Goal: Information Seeking & Learning: Learn about a topic

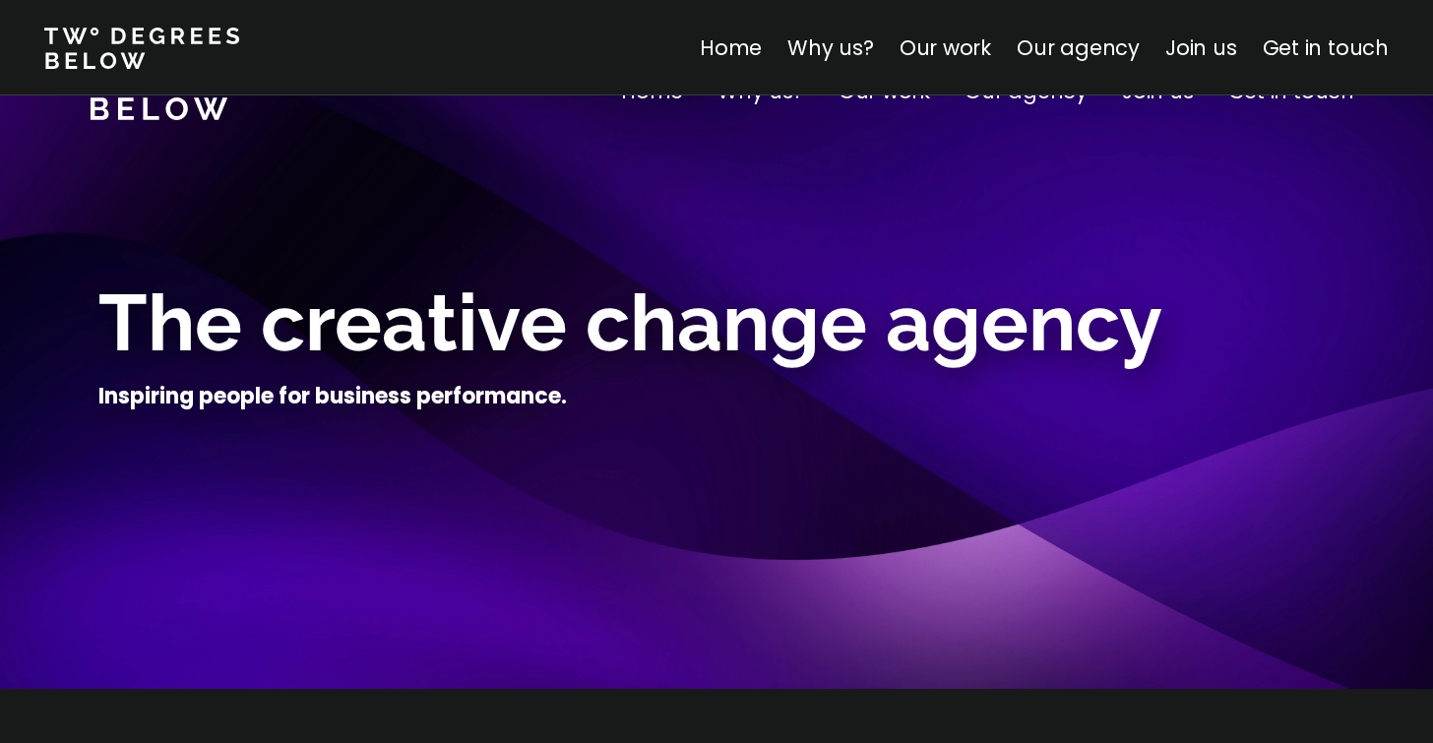
scroll to position [4147, 0]
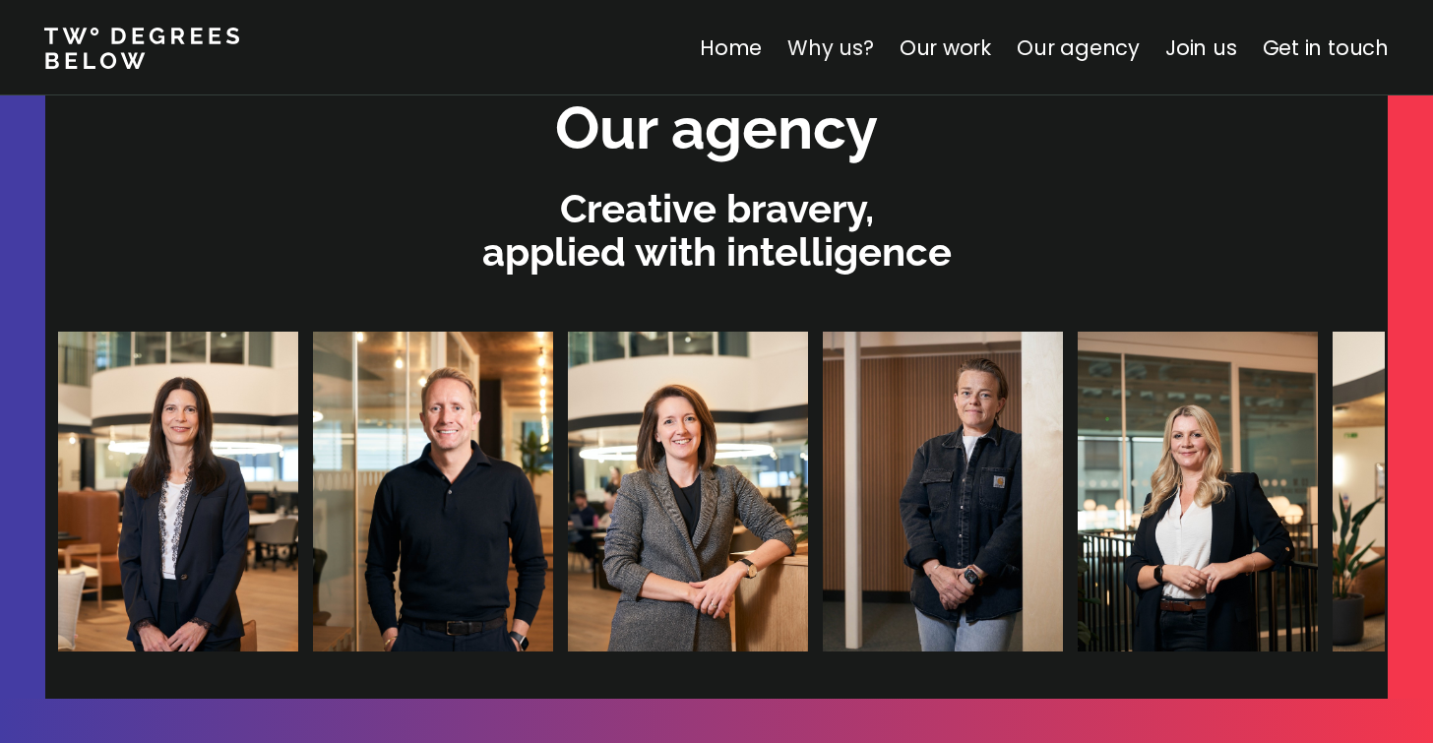
click at [826, 47] on link "Why us?" at bounding box center [830, 47] width 87 height 29
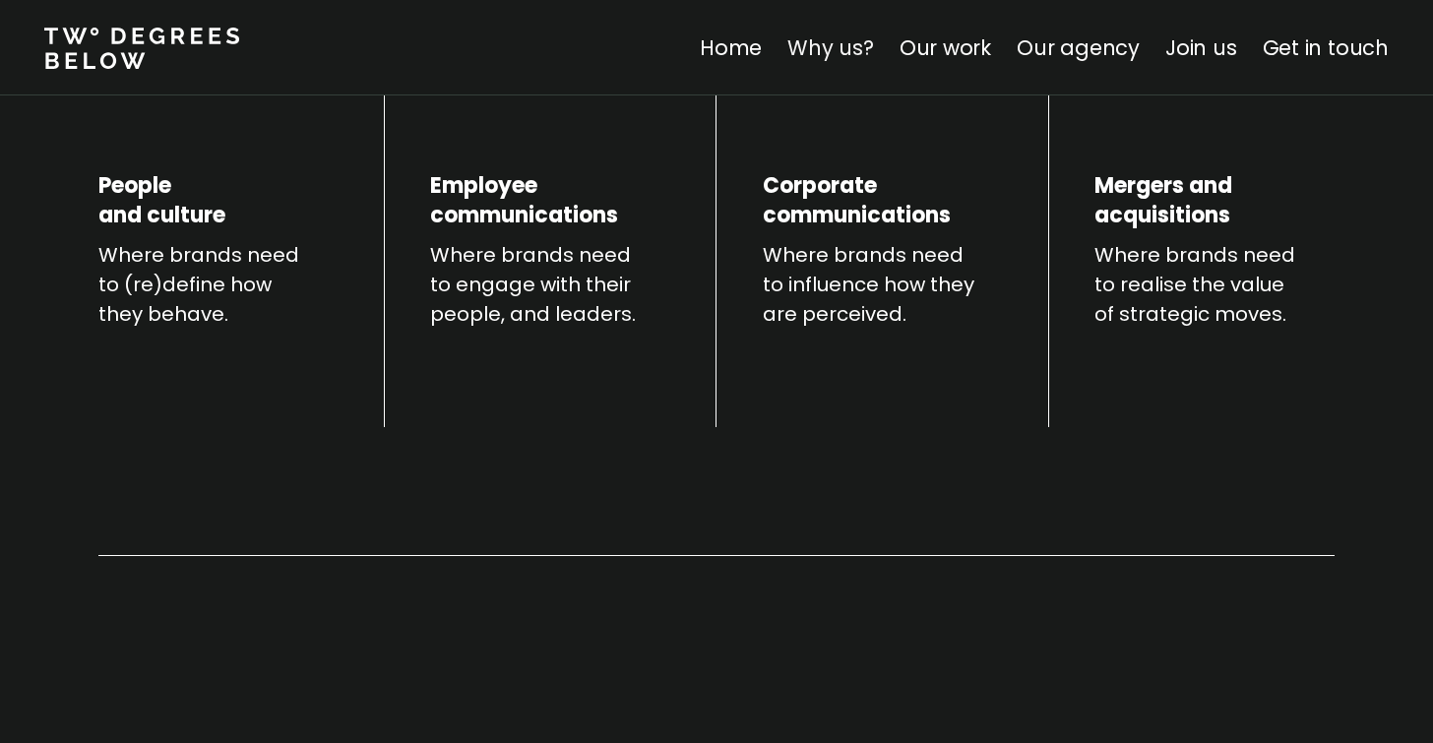
scroll to position [689, 0]
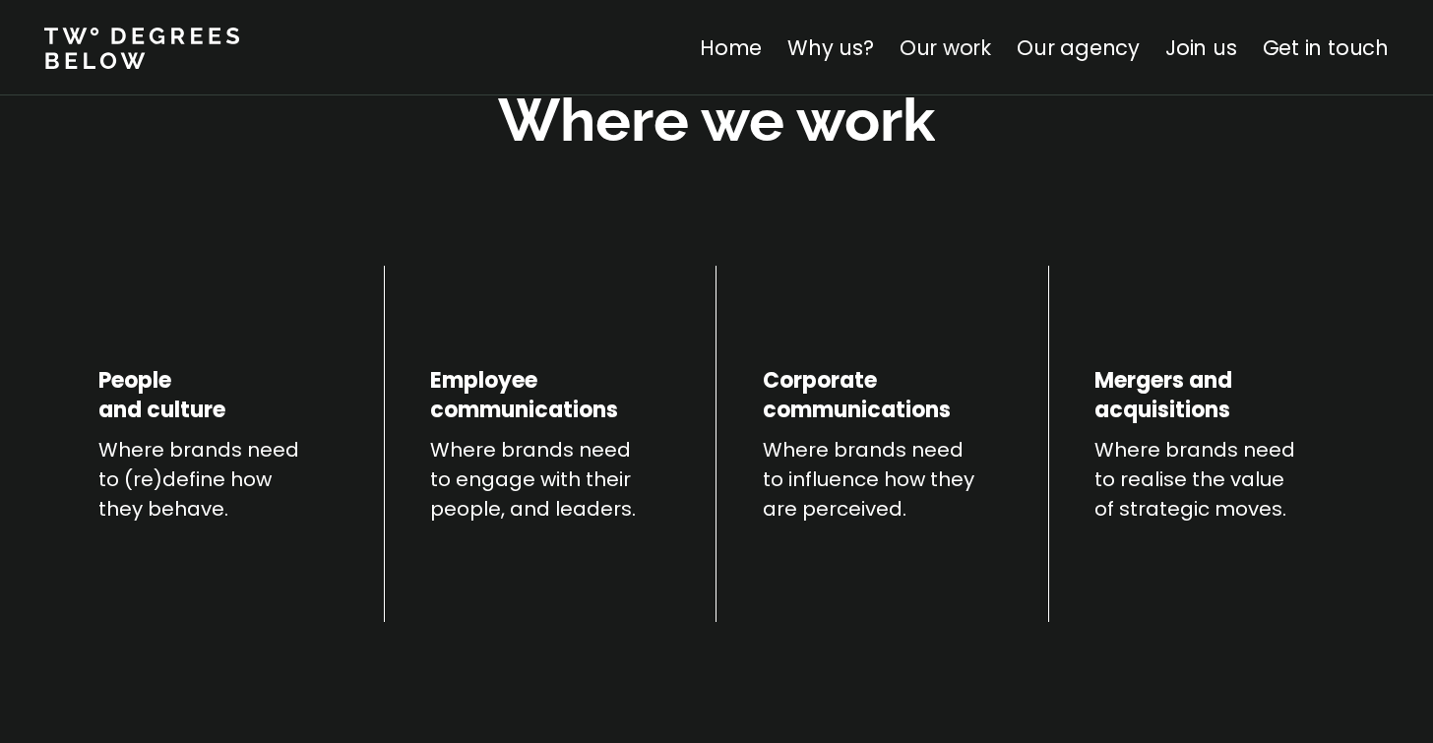
click at [955, 60] on link "Our work" at bounding box center [945, 47] width 92 height 29
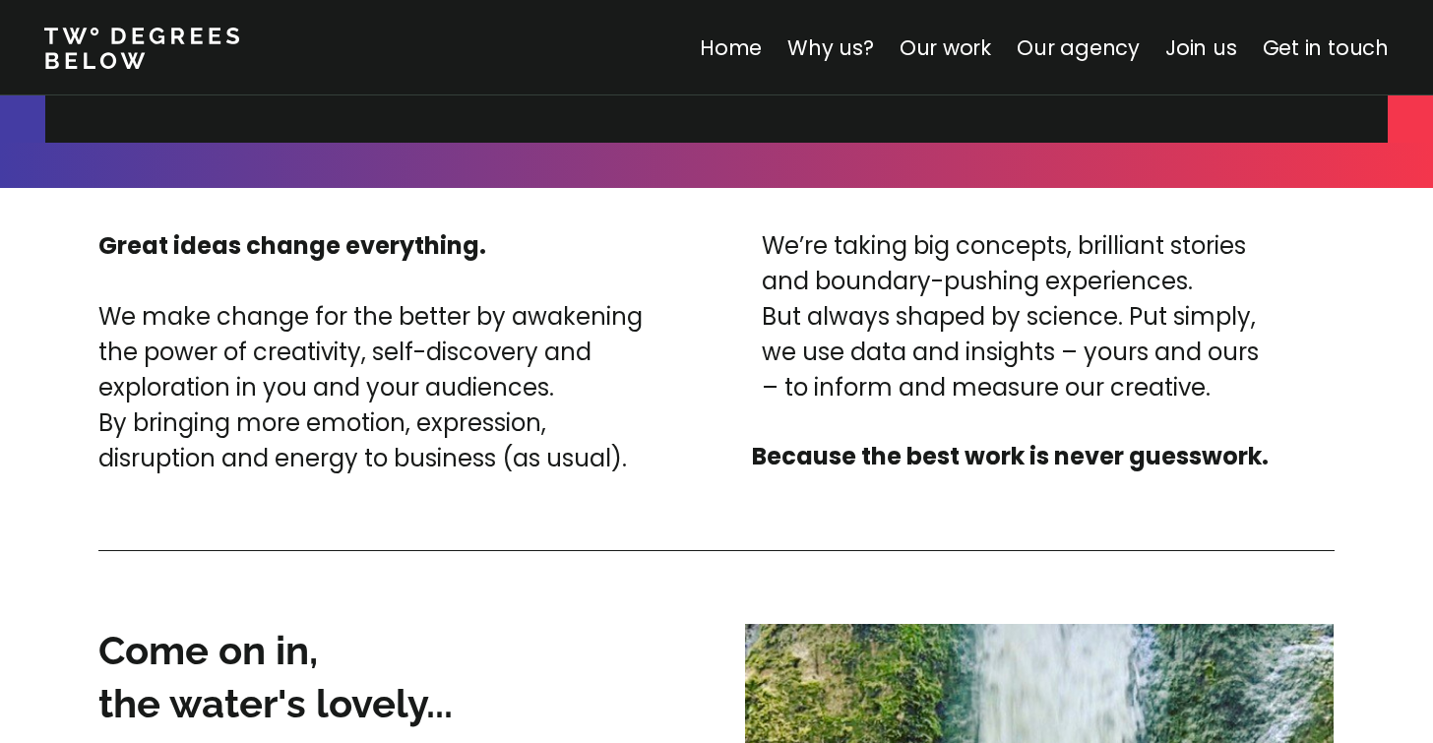
scroll to position [4716, 0]
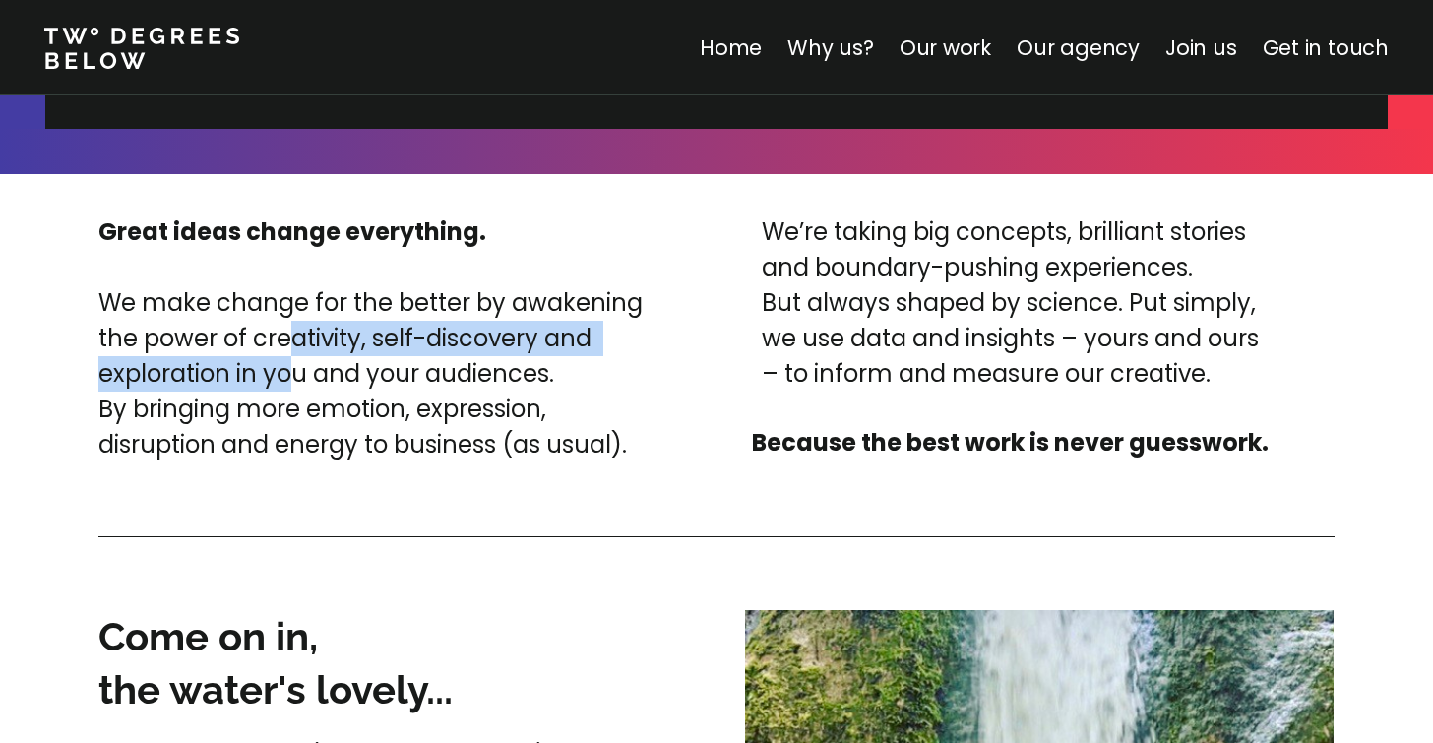
drag, startPoint x: 290, startPoint y: 350, endPoint x: 286, endPoint y: 395, distance: 44.5
click at [286, 394] on p "We make change for the better by awakening the power of creativity, self-discov…" at bounding box center [380, 373] width 565 height 177
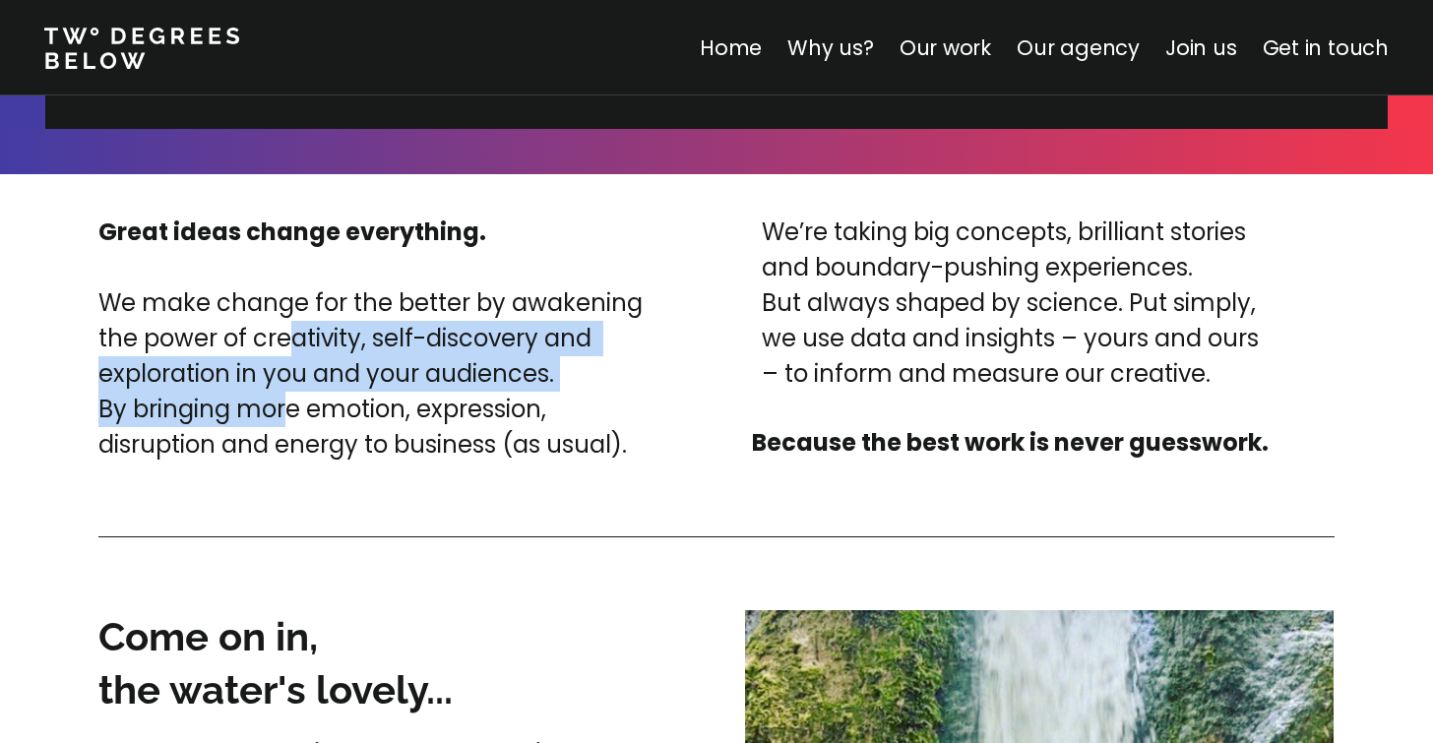
click at [286, 395] on p "We make change for the better by awakening the power of creativity, self-discov…" at bounding box center [380, 373] width 565 height 177
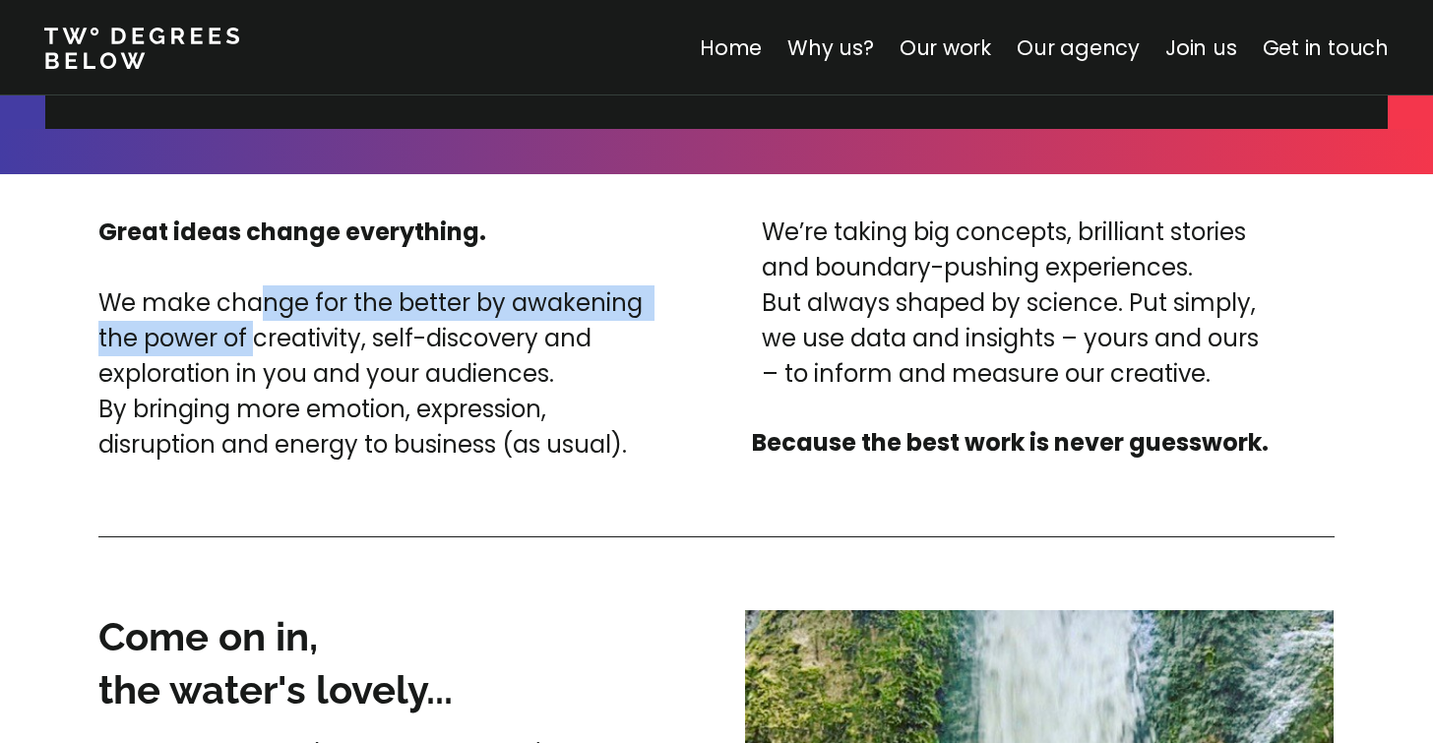
drag, startPoint x: 256, startPoint y: 313, endPoint x: 254, endPoint y: 346, distance: 33.5
click at [254, 344] on p "We make change for the better by awakening the power of creativity, self-discov…" at bounding box center [380, 373] width 565 height 177
click at [254, 346] on p "We make change for the better by awakening the power of creativity, self-discov…" at bounding box center [380, 373] width 565 height 177
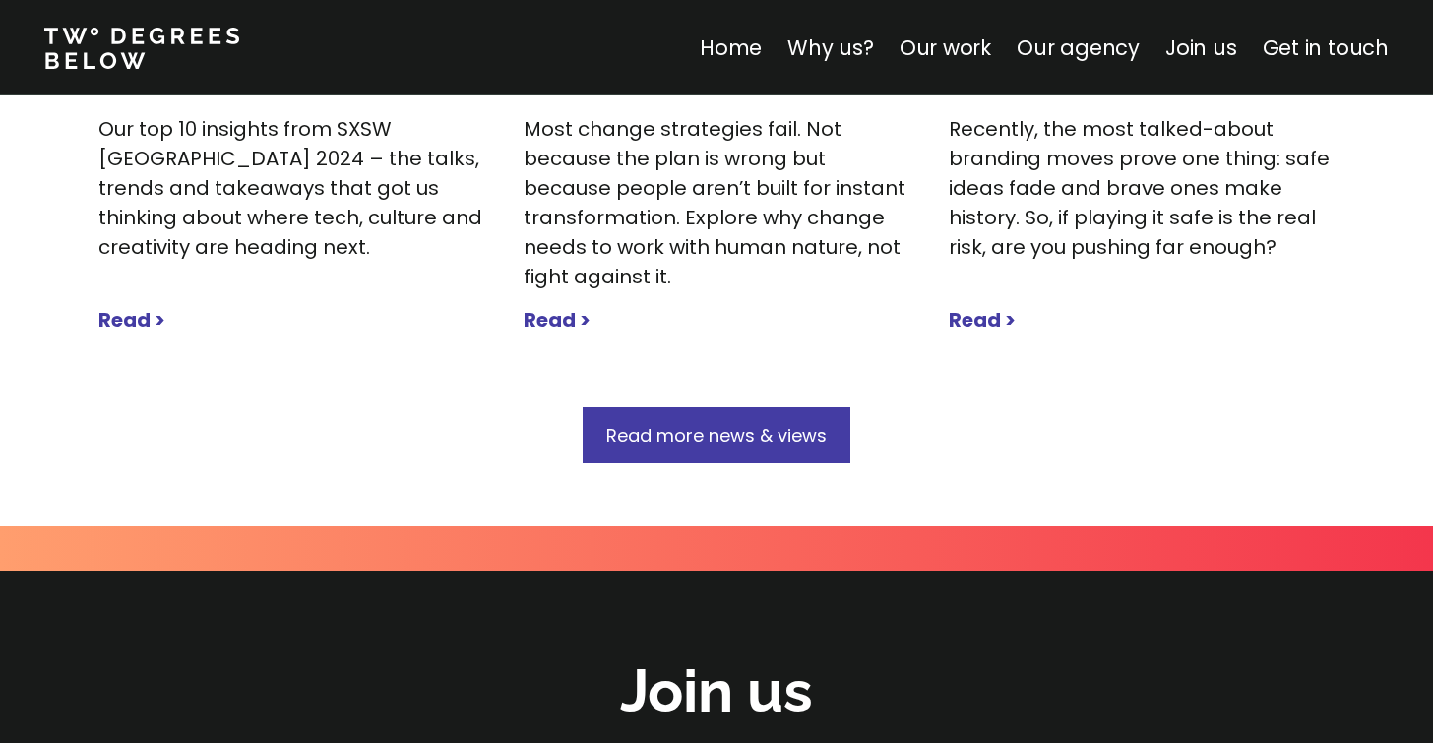
scroll to position [6610, 0]
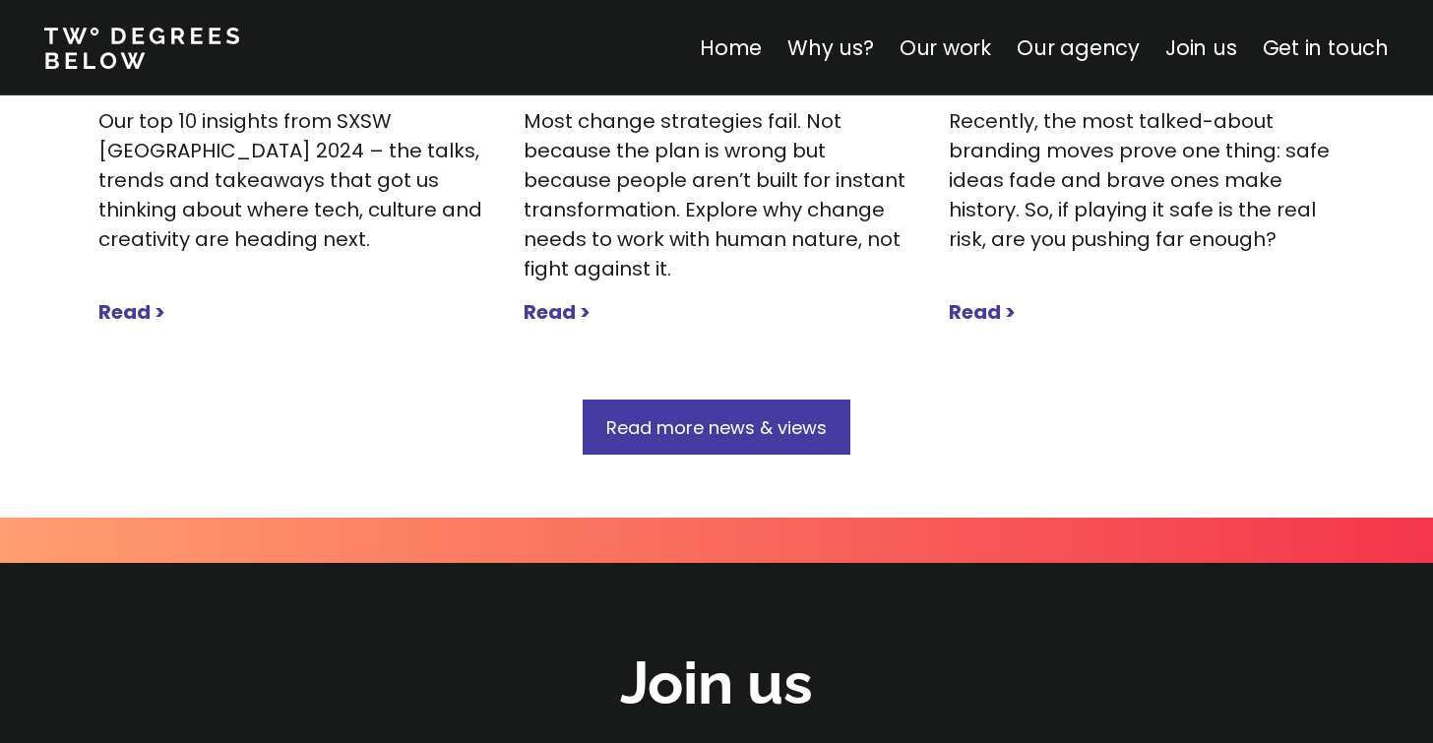
click at [956, 48] on link "Our work" at bounding box center [945, 47] width 92 height 29
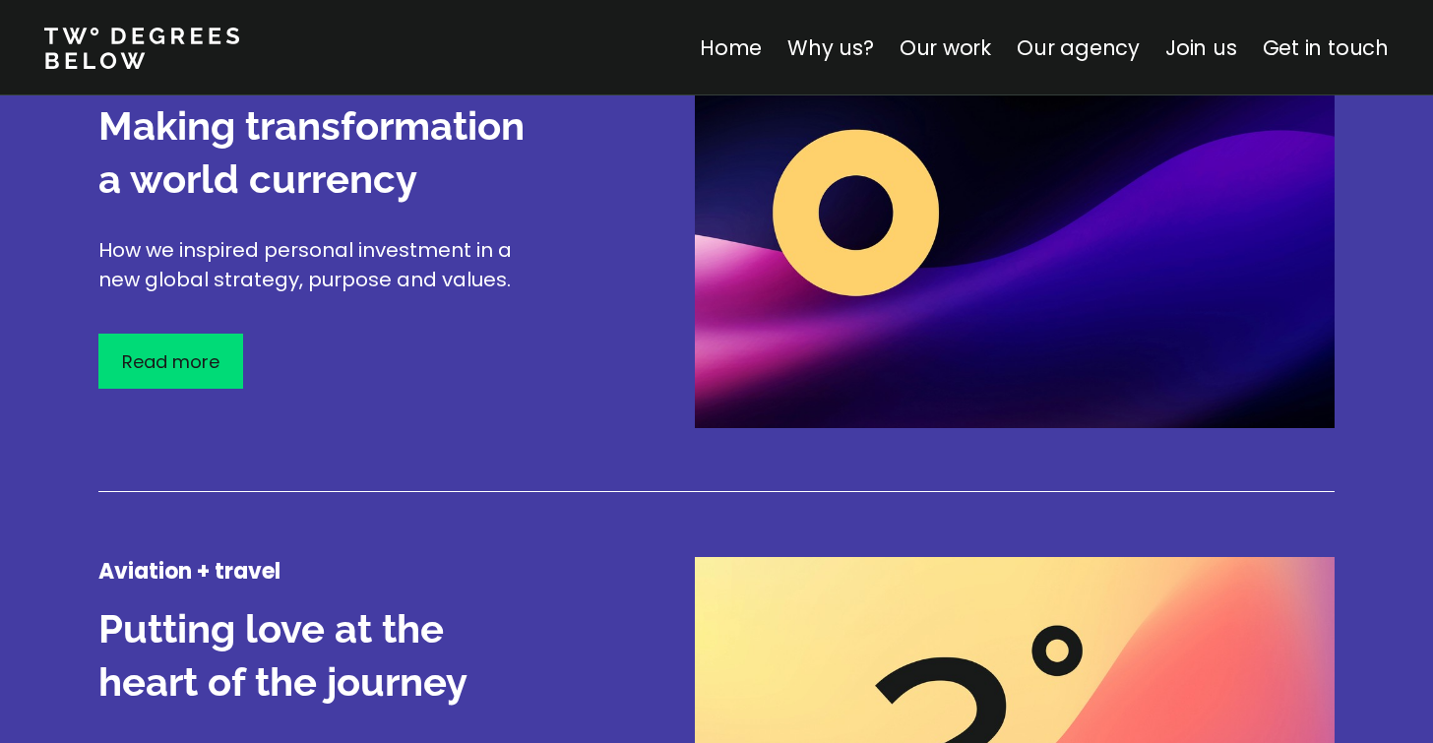
scroll to position [2573, 0]
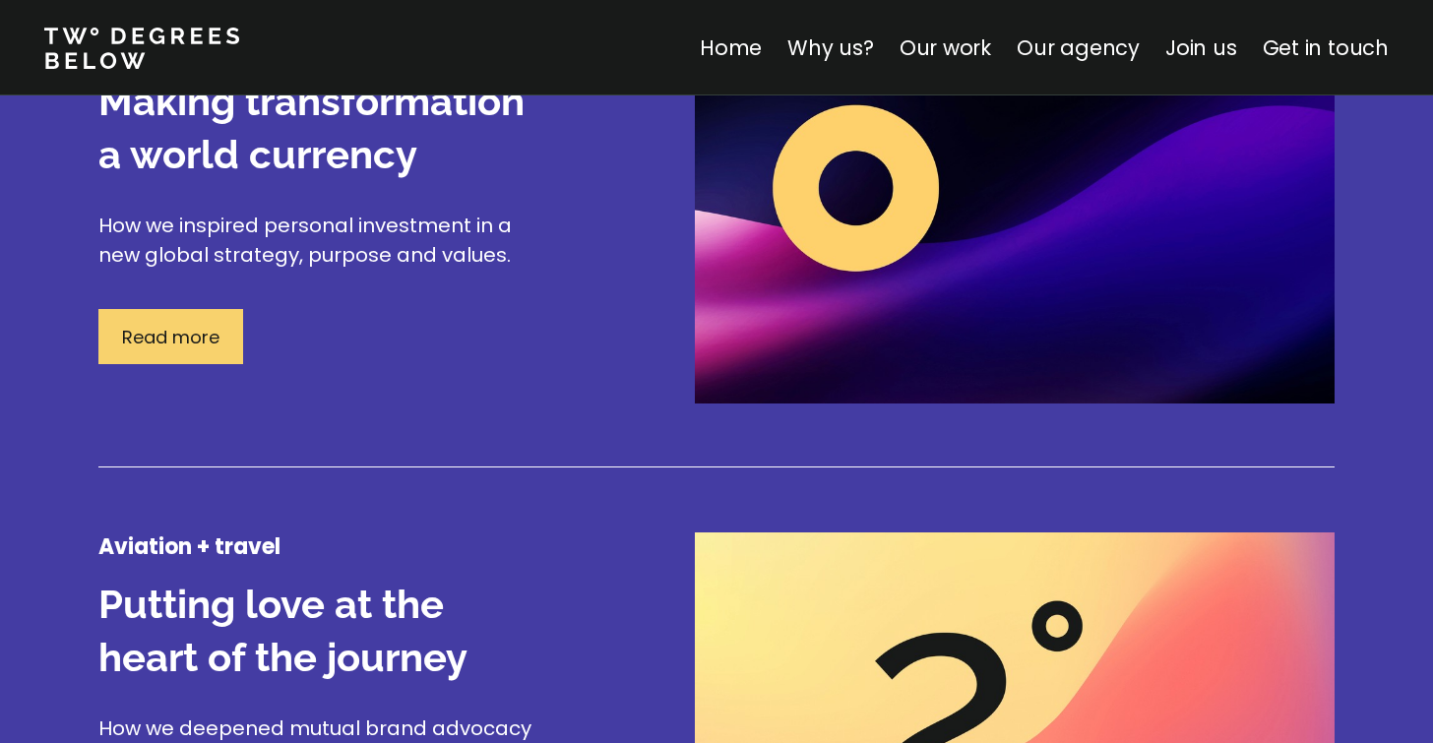
click at [185, 351] on div "Read more" at bounding box center [170, 336] width 145 height 55
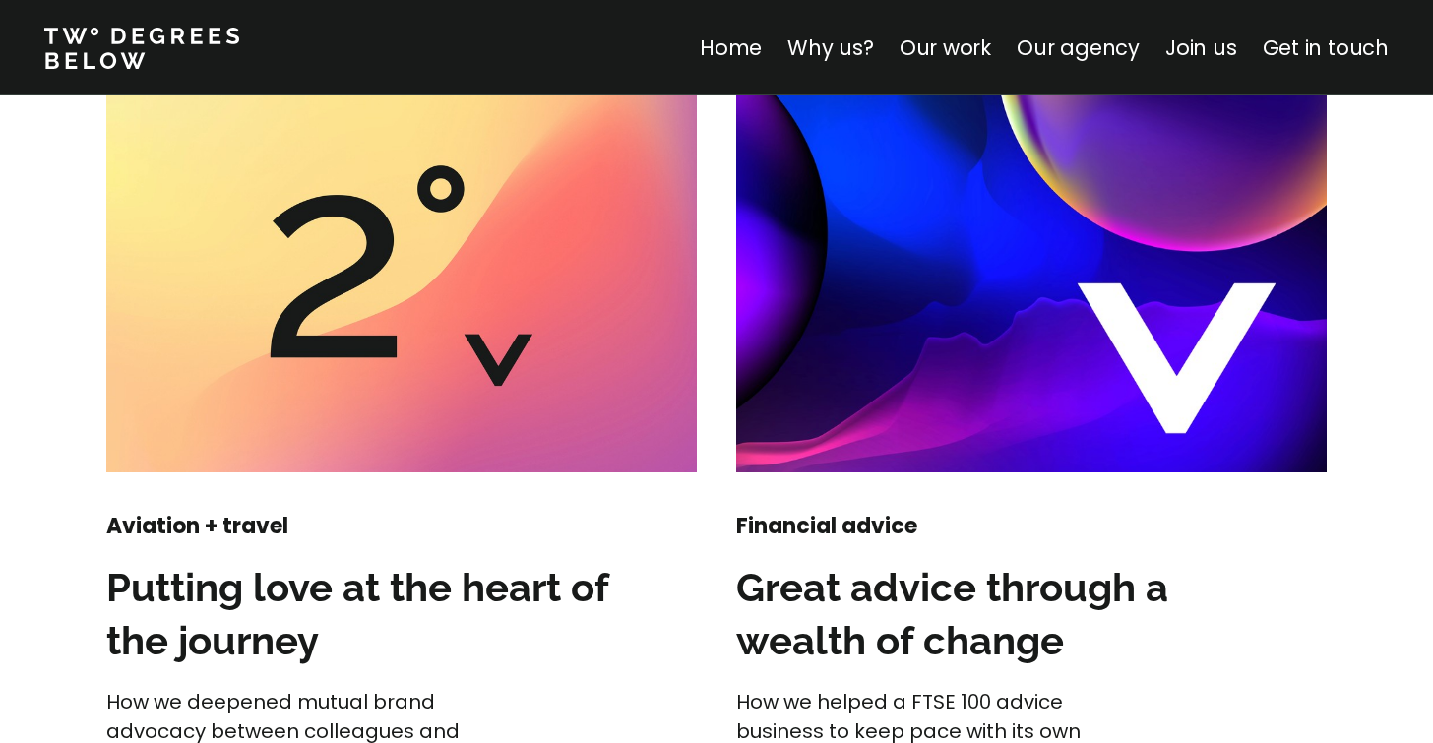
scroll to position [2731, 0]
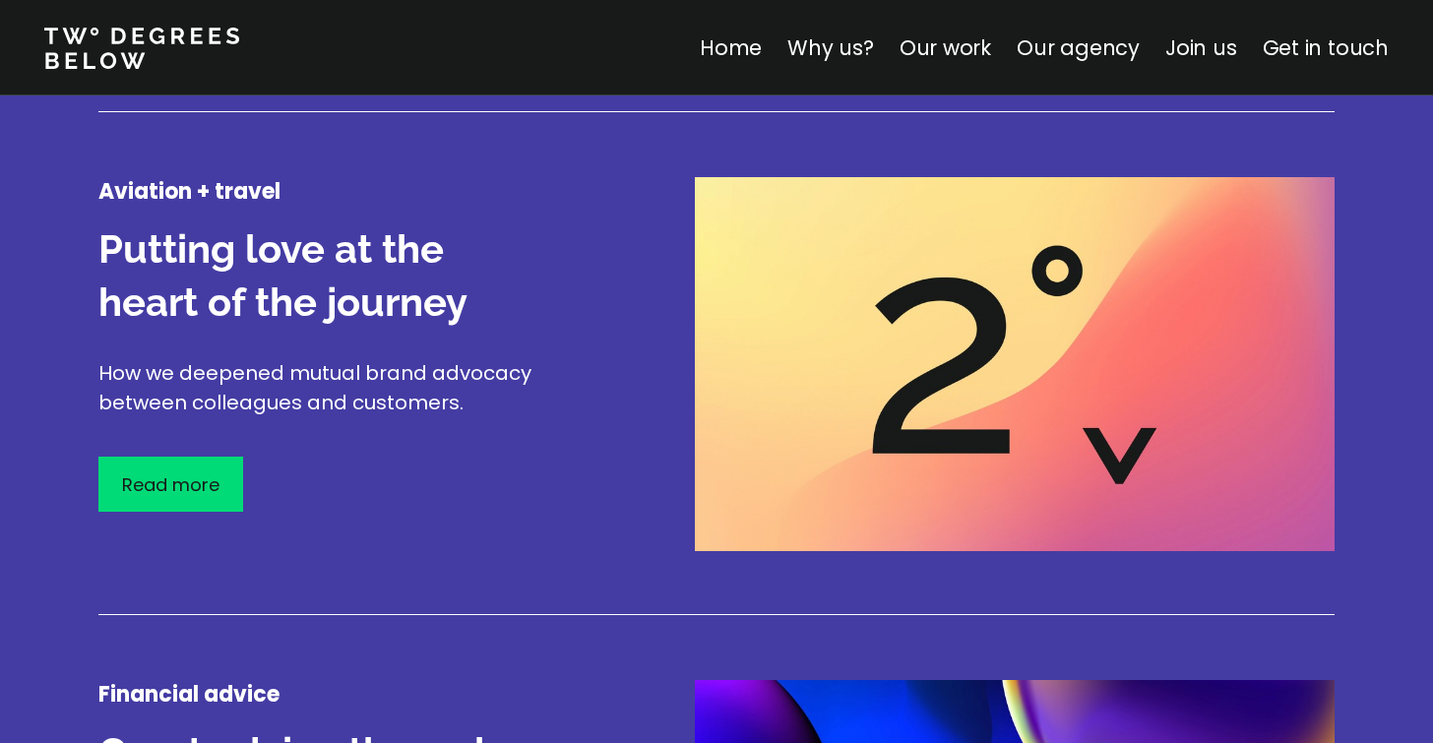
scroll to position [2933, 0]
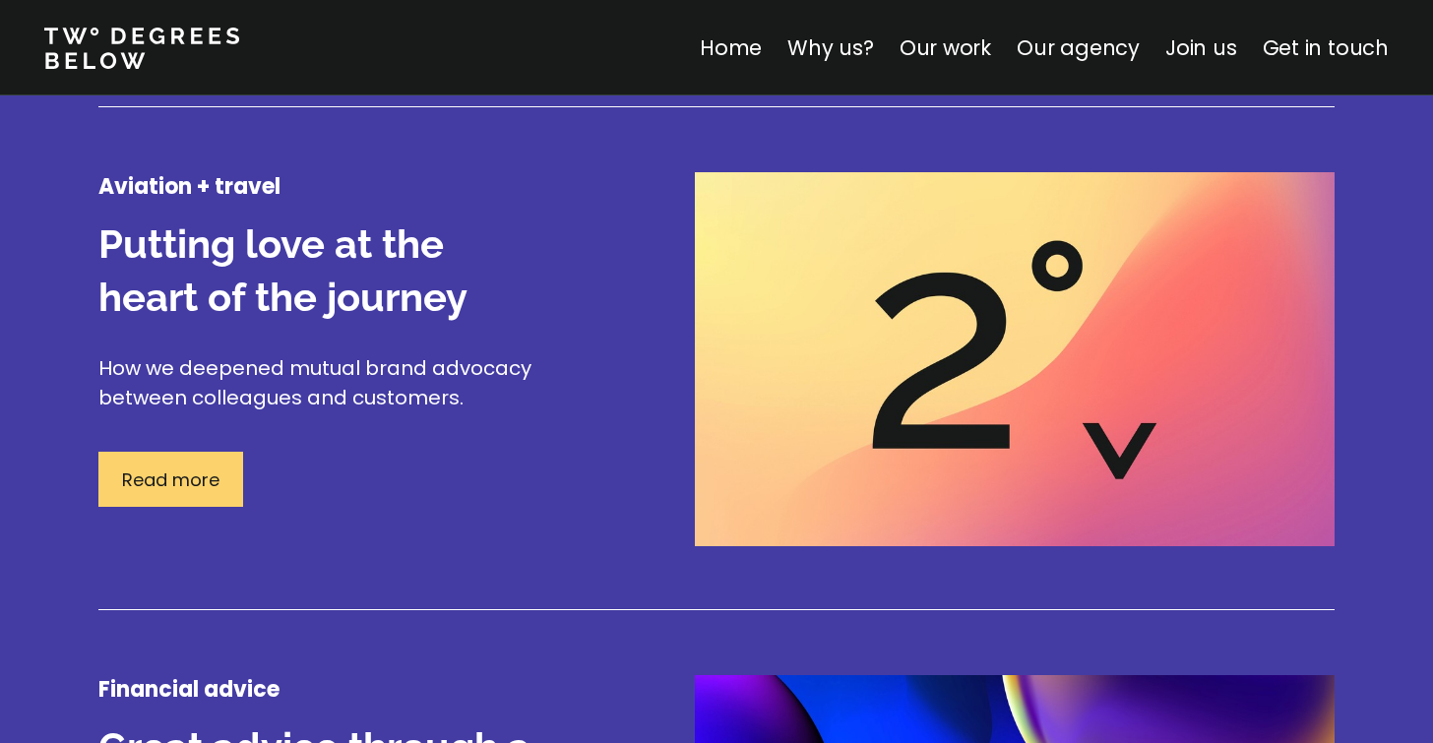
click at [193, 476] on p "Read more" at bounding box center [170, 479] width 97 height 27
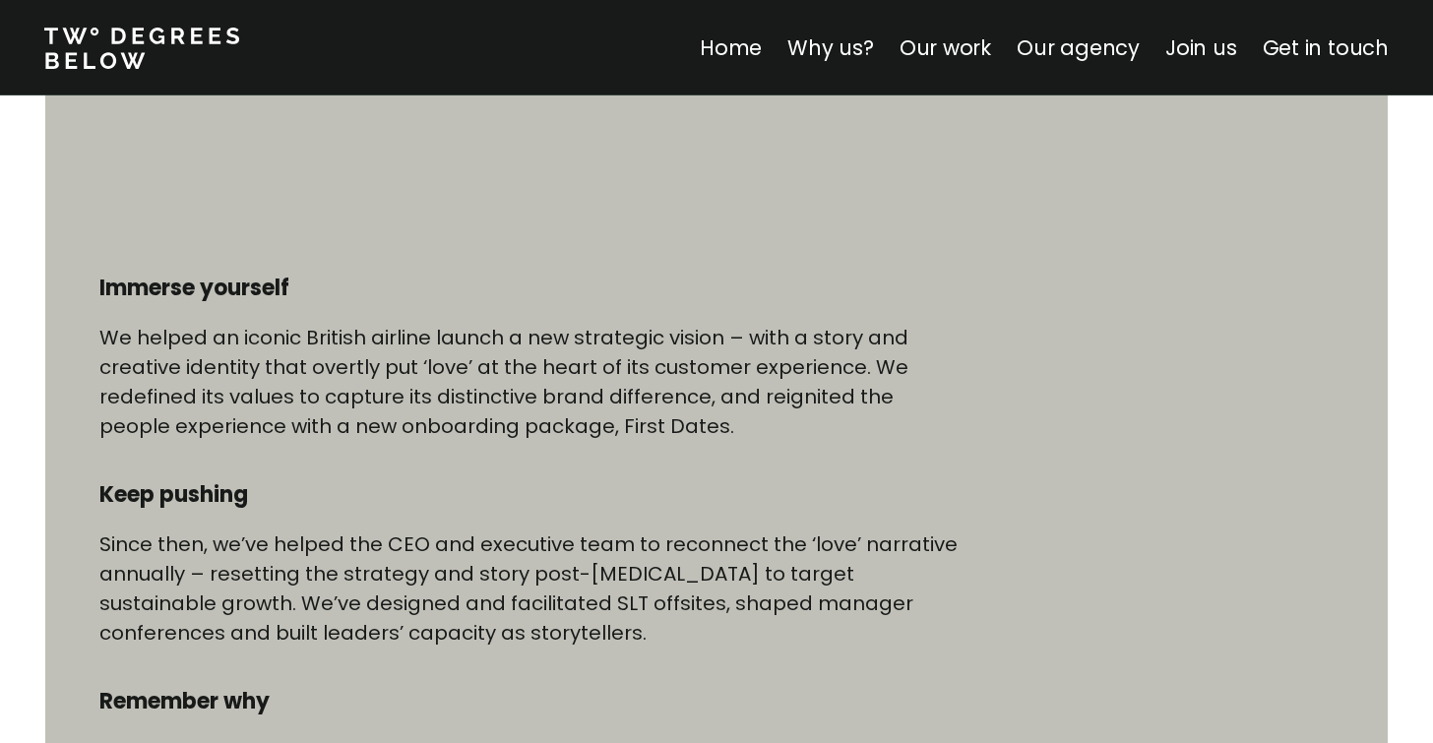
scroll to position [923, 0]
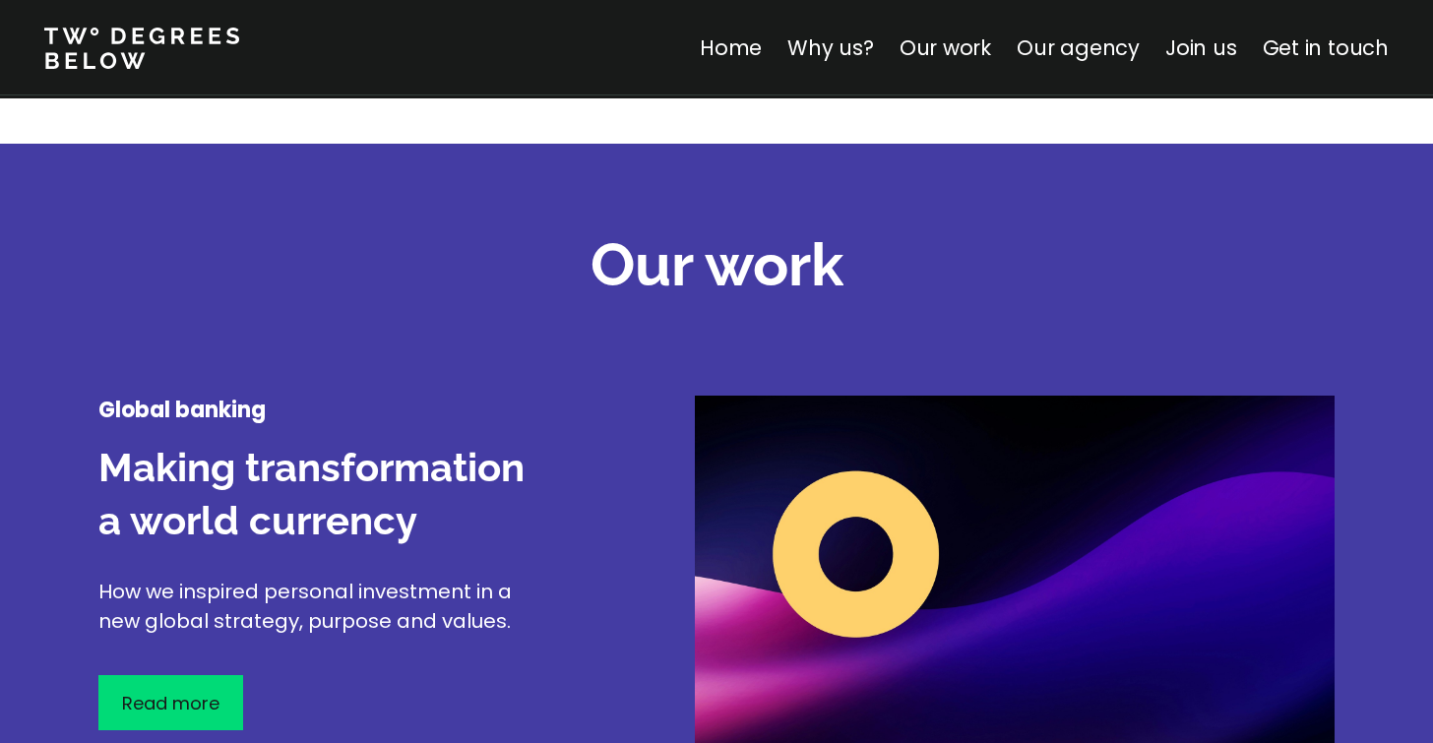
scroll to position [2521, 0]
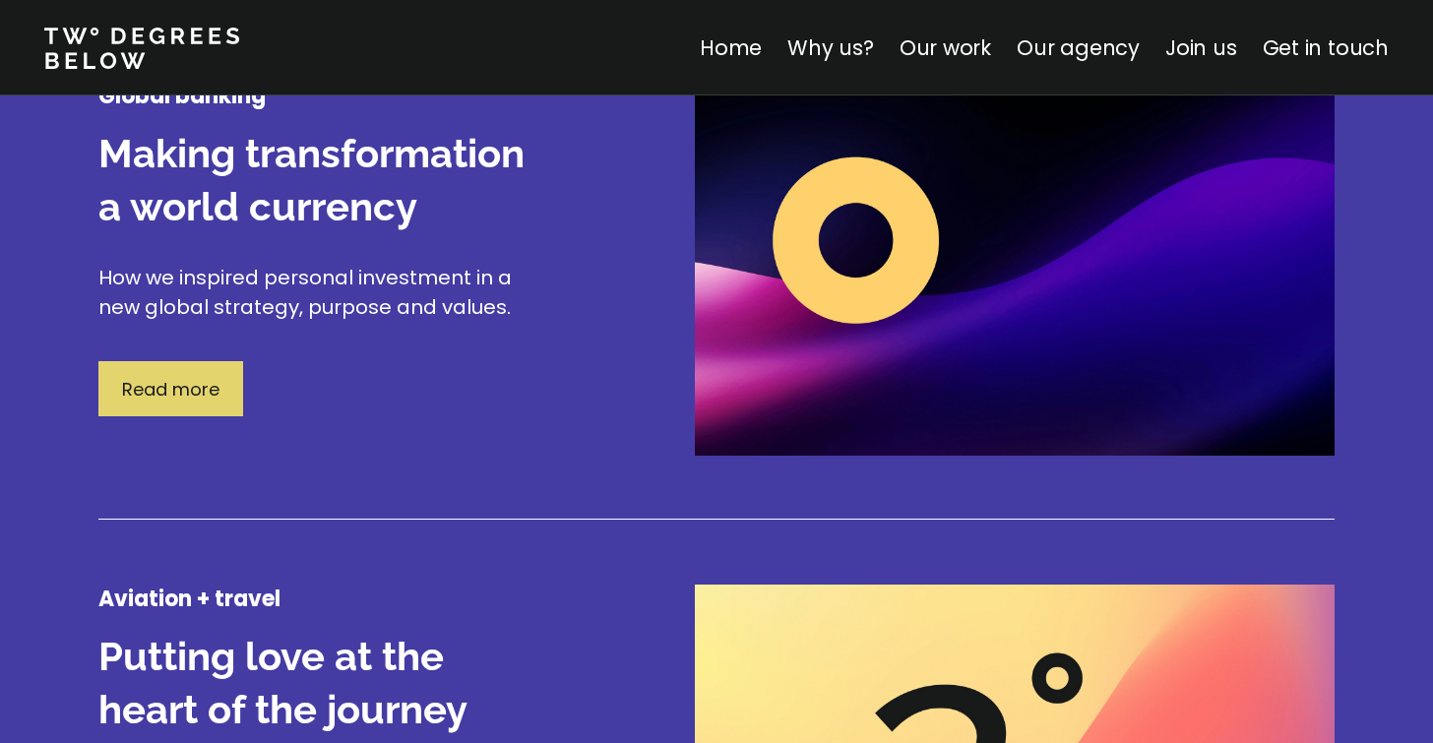
click at [174, 399] on p "Read more" at bounding box center [170, 389] width 97 height 27
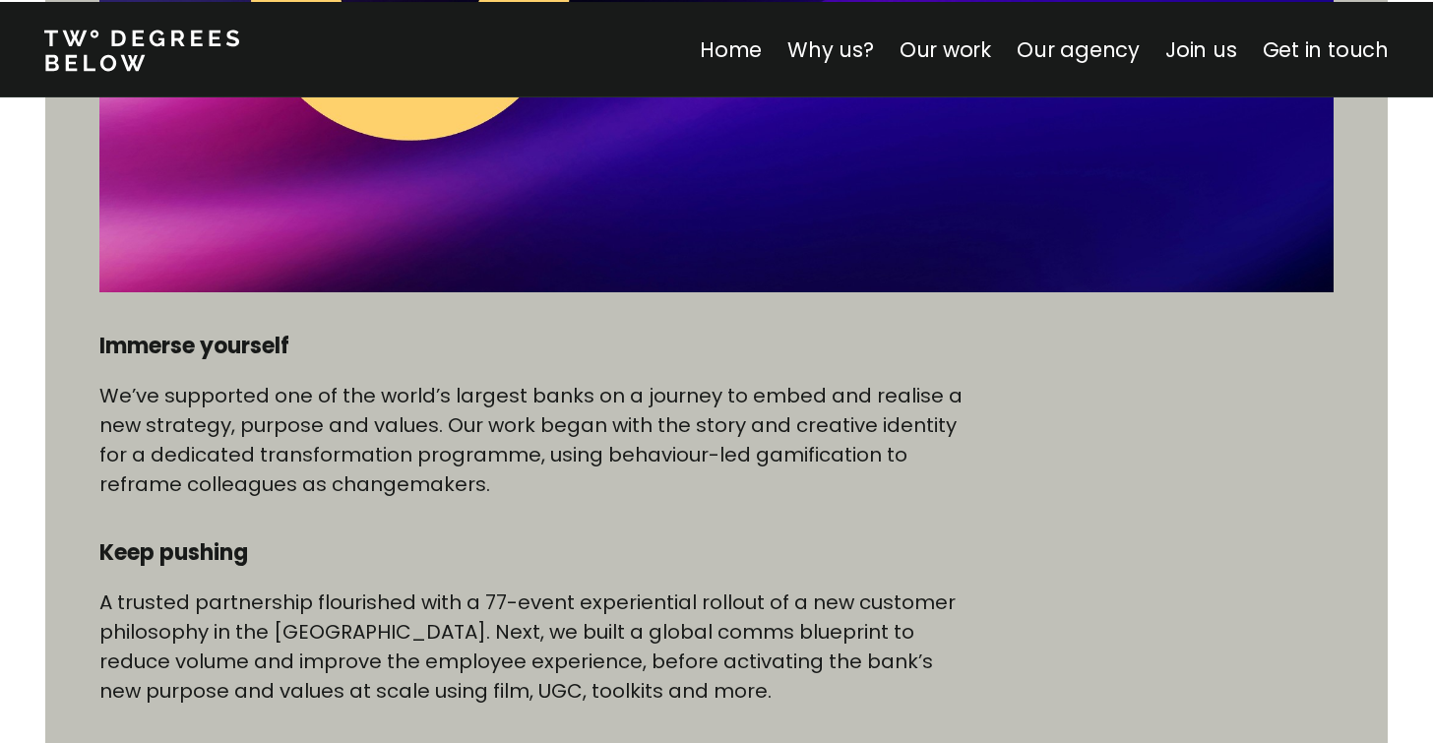
scroll to position [868, 0]
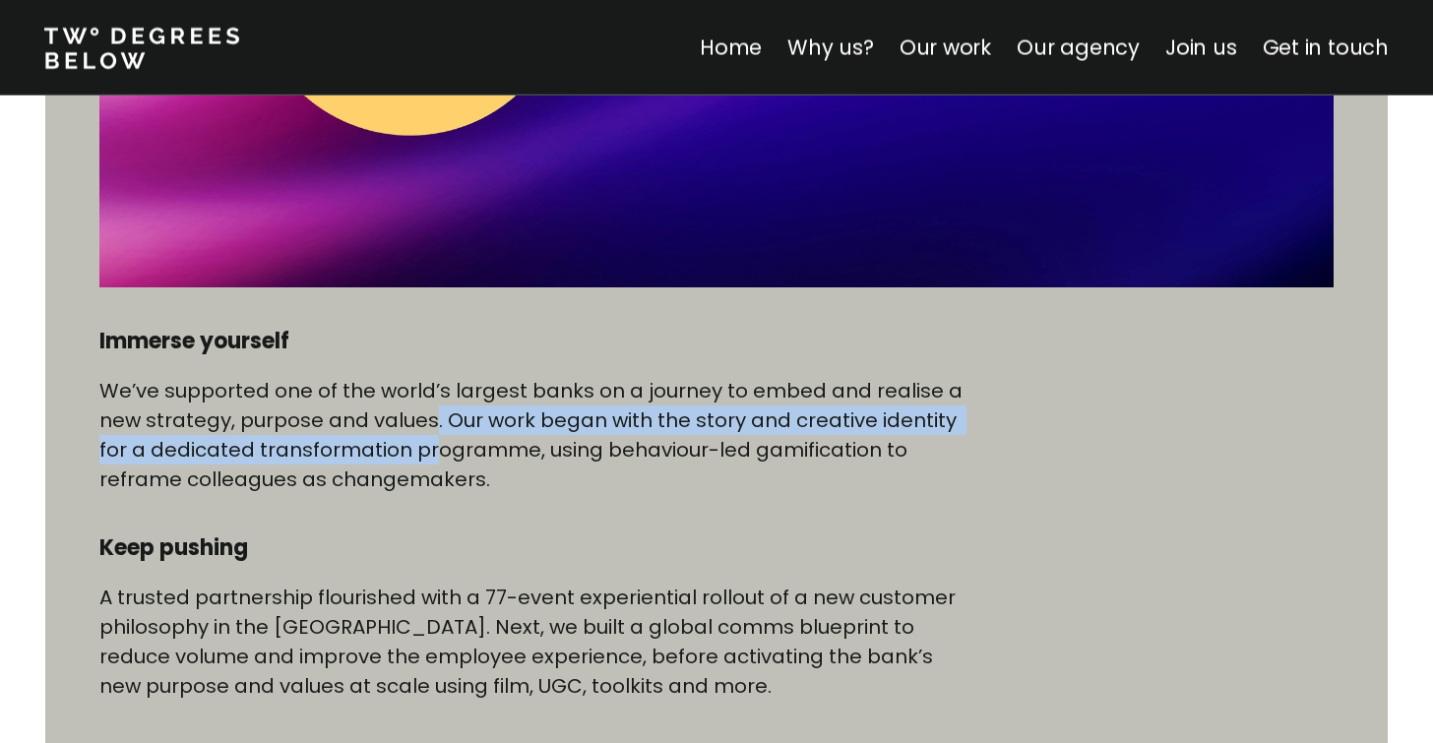
drag, startPoint x: 434, startPoint y: 419, endPoint x: 428, endPoint y: 459, distance: 39.8
click at [428, 459] on p "We’ve supported one of the world’s largest banks on a journey to embed and real…" at bounding box center [531, 435] width 865 height 118
drag, startPoint x: 317, startPoint y: 431, endPoint x: 315, endPoint y: 453, distance: 21.7
click at [315, 451] on p "We’ve supported one of the world’s largest banks on a journey to embed and real…" at bounding box center [531, 435] width 865 height 118
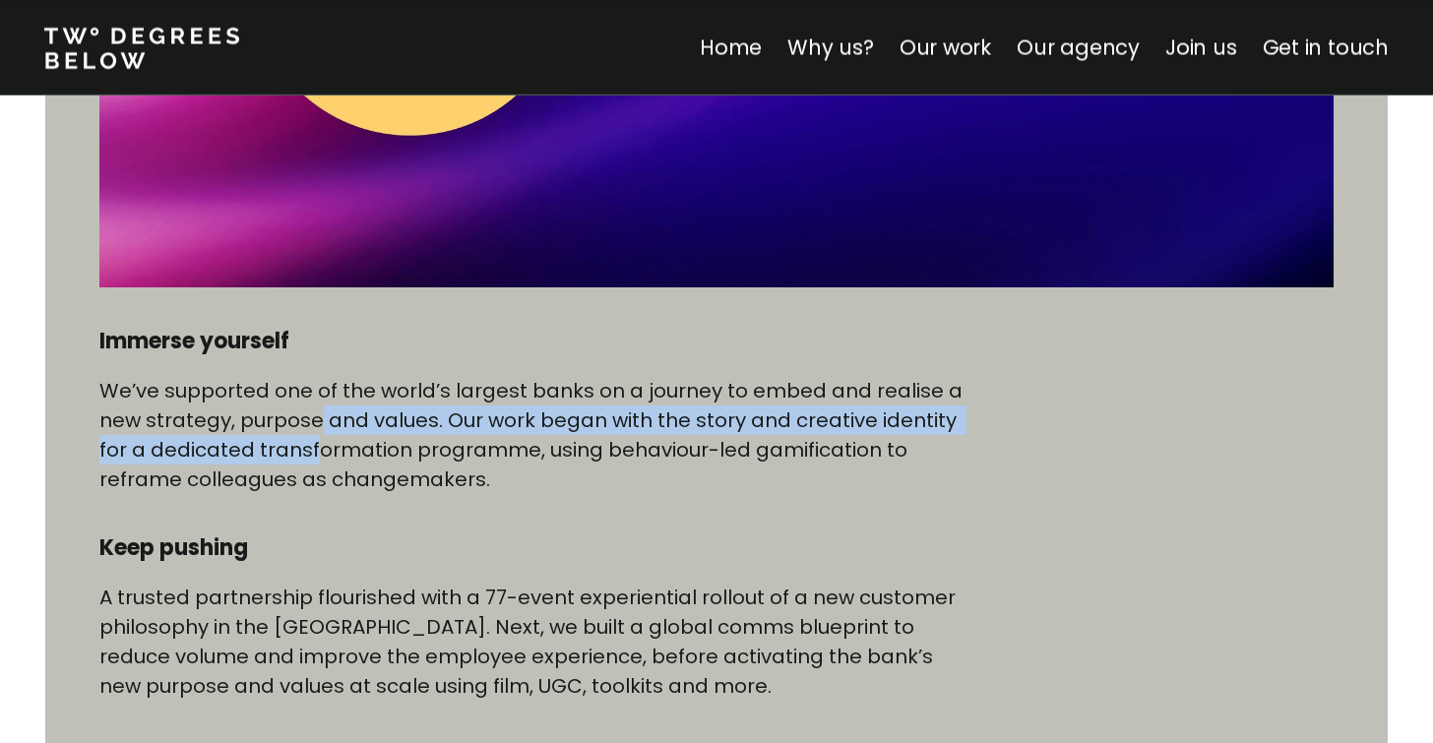
click at [315, 453] on p "We’ve supported one of the world’s largest banks on a journey to embed and real…" at bounding box center [531, 435] width 865 height 118
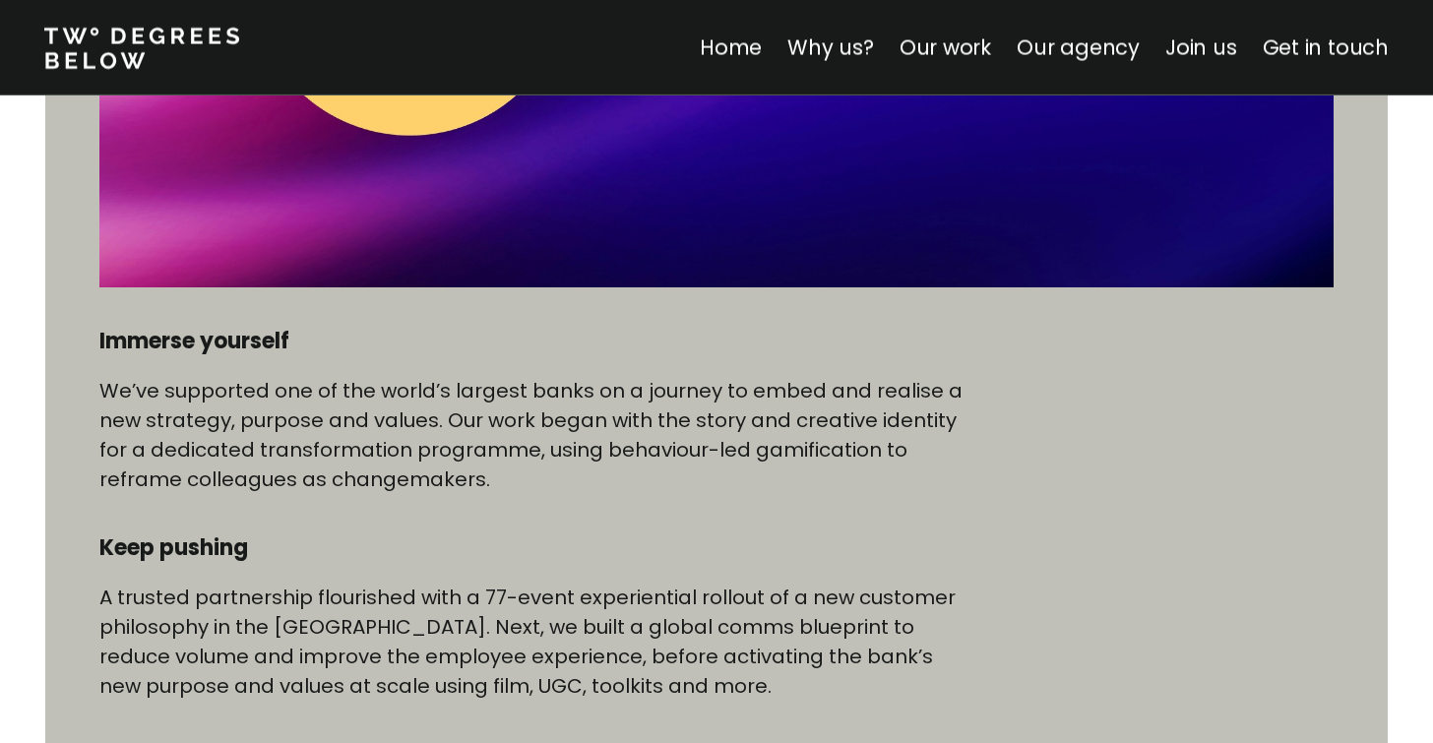
drag, startPoint x: 441, startPoint y: 407, endPoint x: 437, endPoint y: 432, distance: 24.9
click at [438, 430] on p "We’ve supported one of the world’s largest banks on a journey to embed and real…" at bounding box center [531, 435] width 865 height 118
click at [437, 432] on p "We’ve supported one of the world’s largest banks on a journey to embed and real…" at bounding box center [531, 435] width 865 height 118
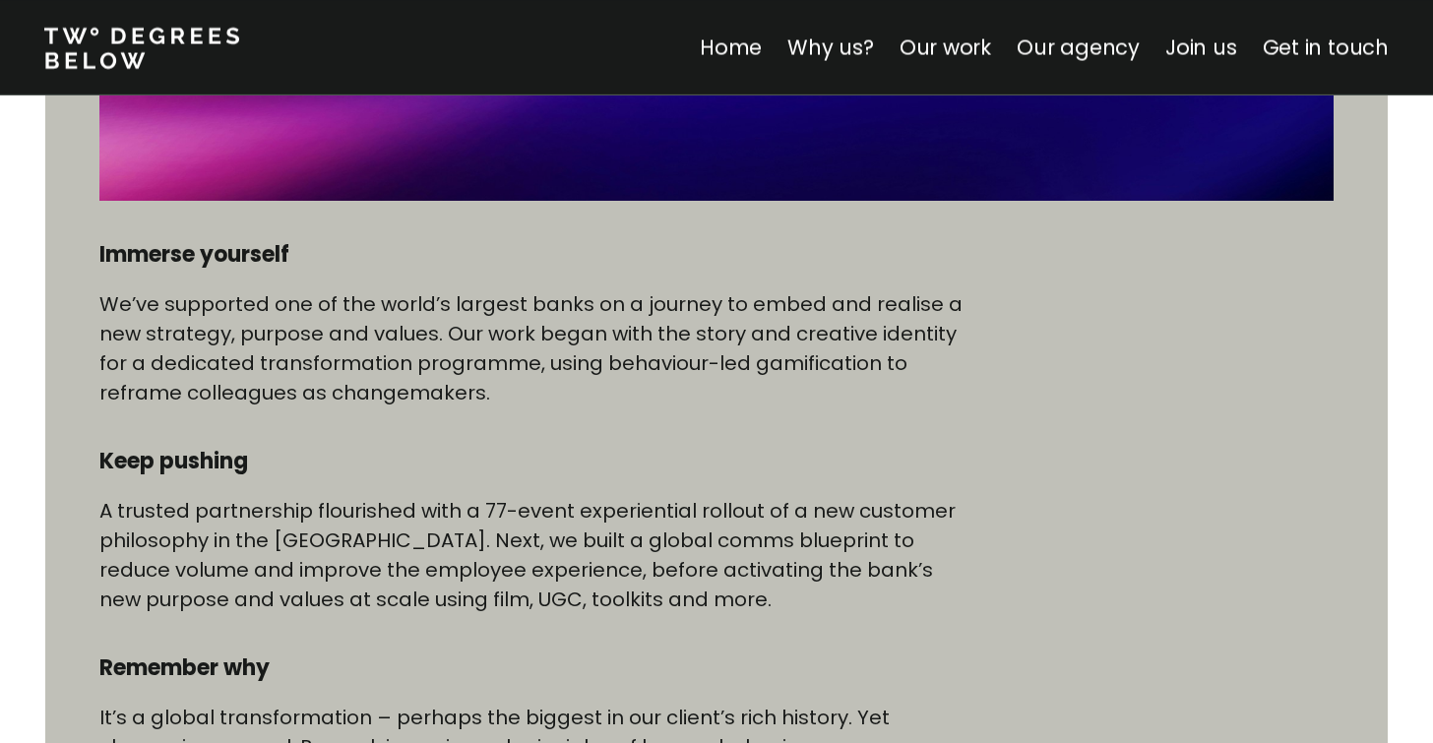
scroll to position [999, 0]
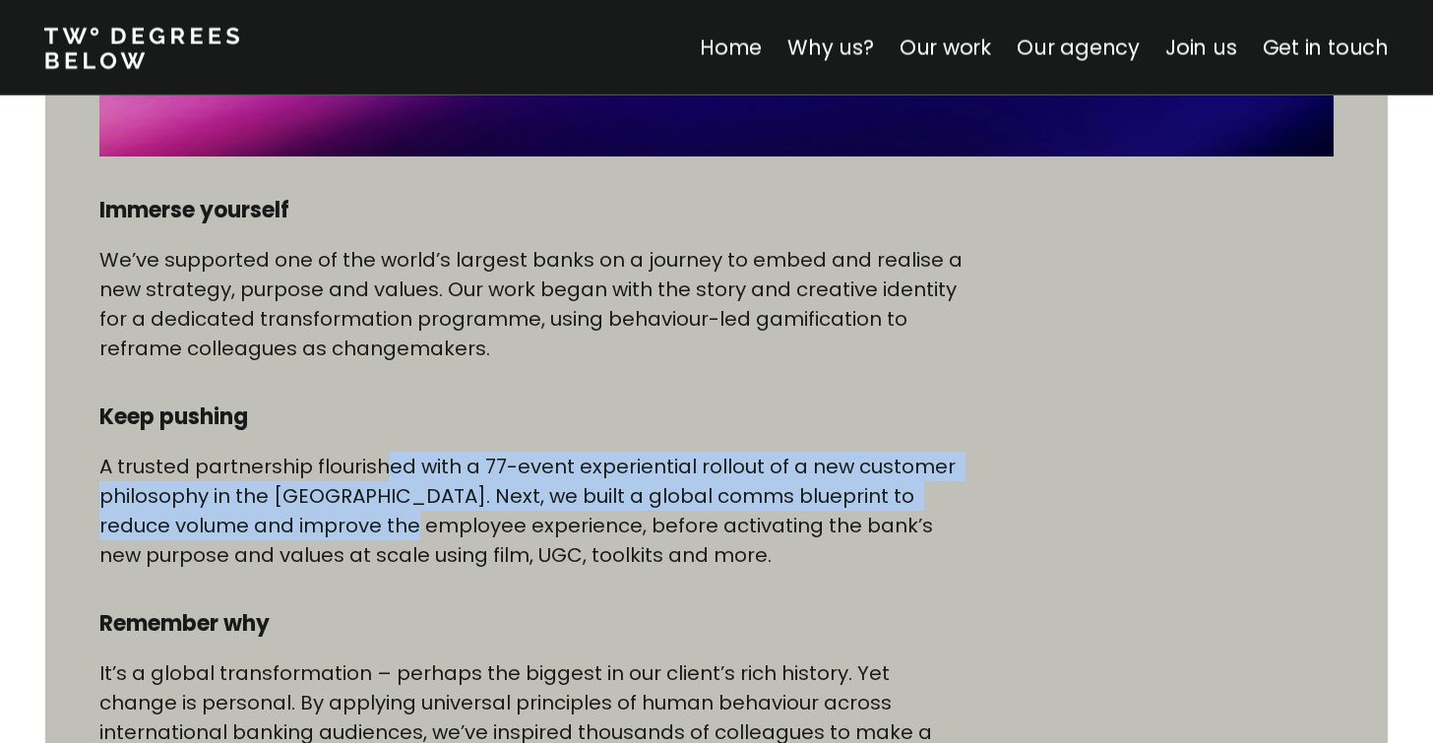
drag, startPoint x: 386, startPoint y: 471, endPoint x: 378, endPoint y: 528, distance: 57.6
click at [378, 527] on p "A trusted partnership flourished with a 77-event experiential rollout of a new …" at bounding box center [531, 511] width 865 height 118
click at [378, 528] on p "A trusted partnership flourished with a 77-event experiential rollout of a new …" at bounding box center [531, 511] width 865 height 118
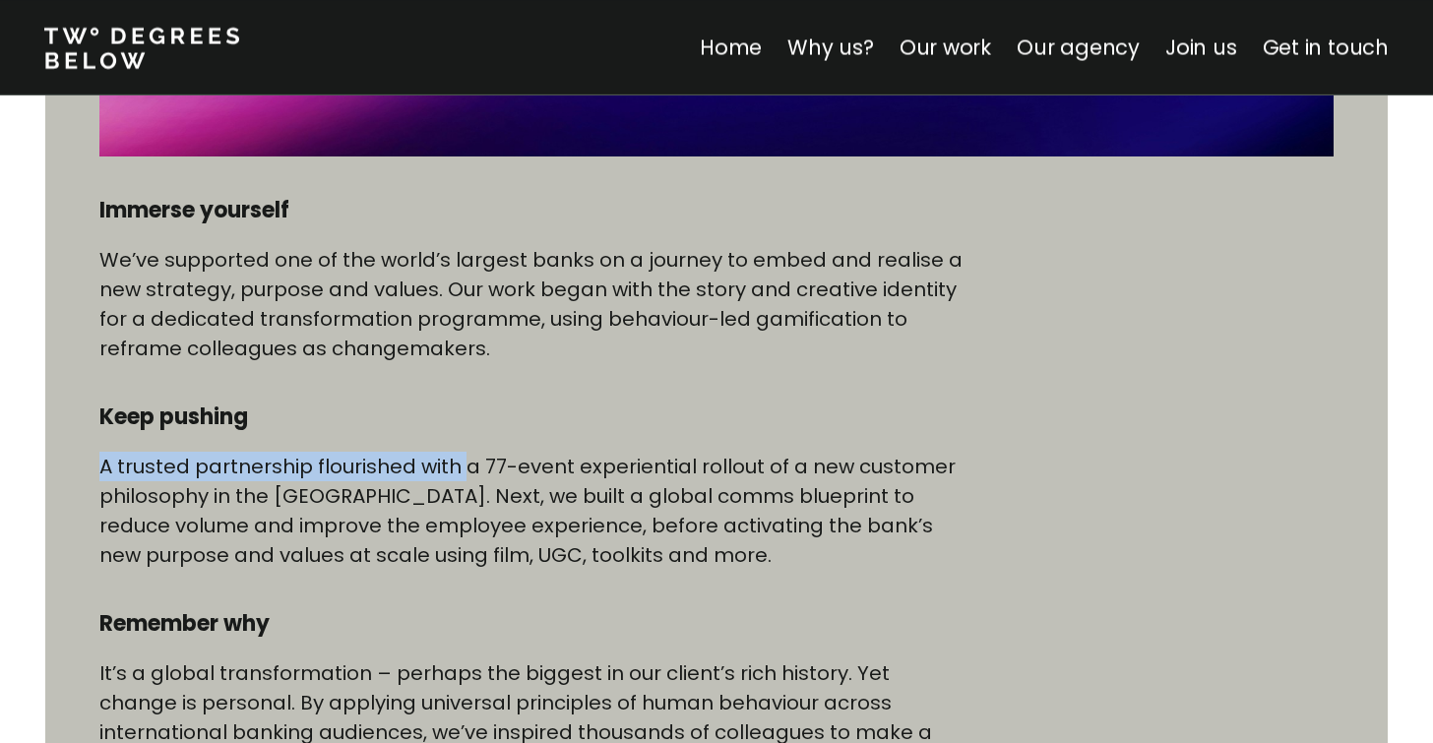
drag, startPoint x: 468, startPoint y: 442, endPoint x: 461, endPoint y: 483, distance: 42.1
click at [461, 482] on div "Immerse yourself We’ve supported one of the world’s largest banks on a journey …" at bounding box center [531, 525] width 865 height 659
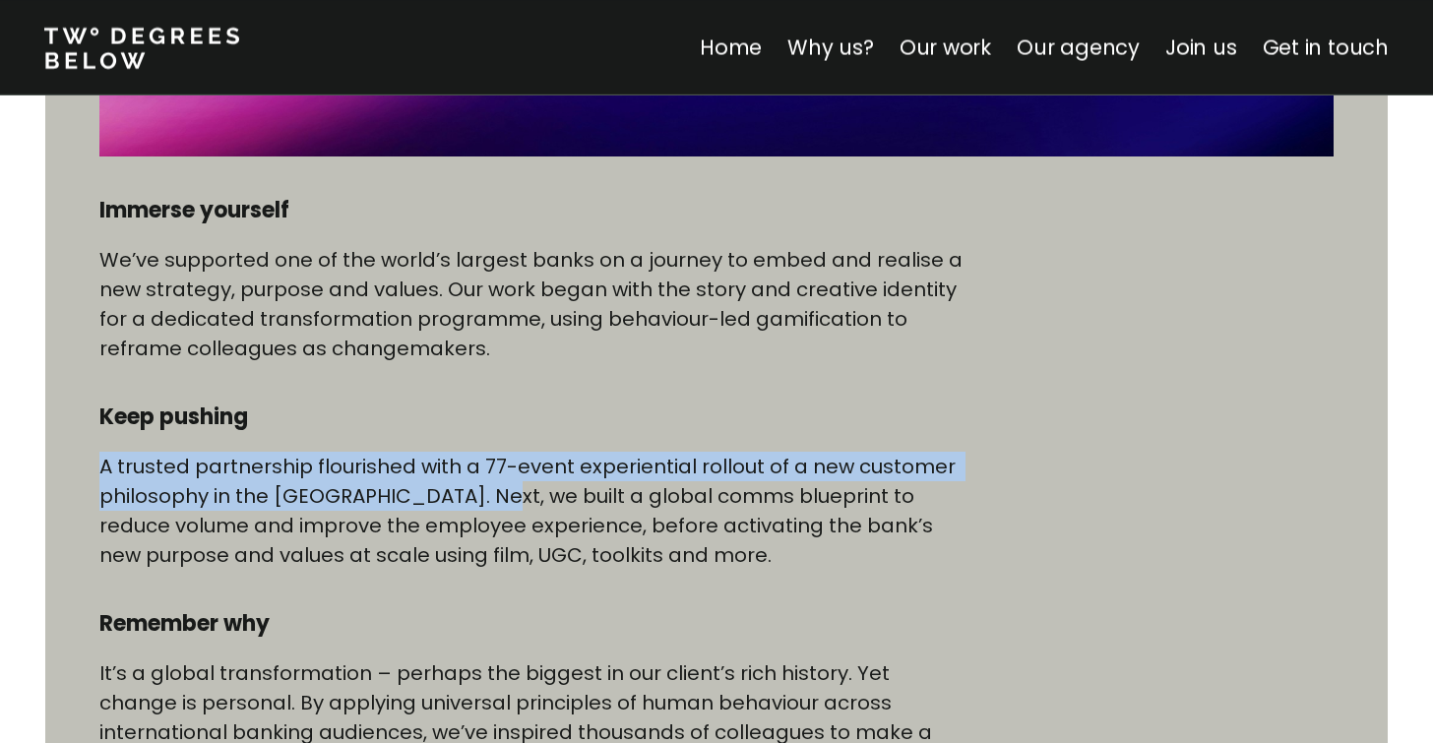
click at [461, 483] on p "A trusted partnership flourished with a 77-event experiential rollout of a new …" at bounding box center [531, 511] width 865 height 118
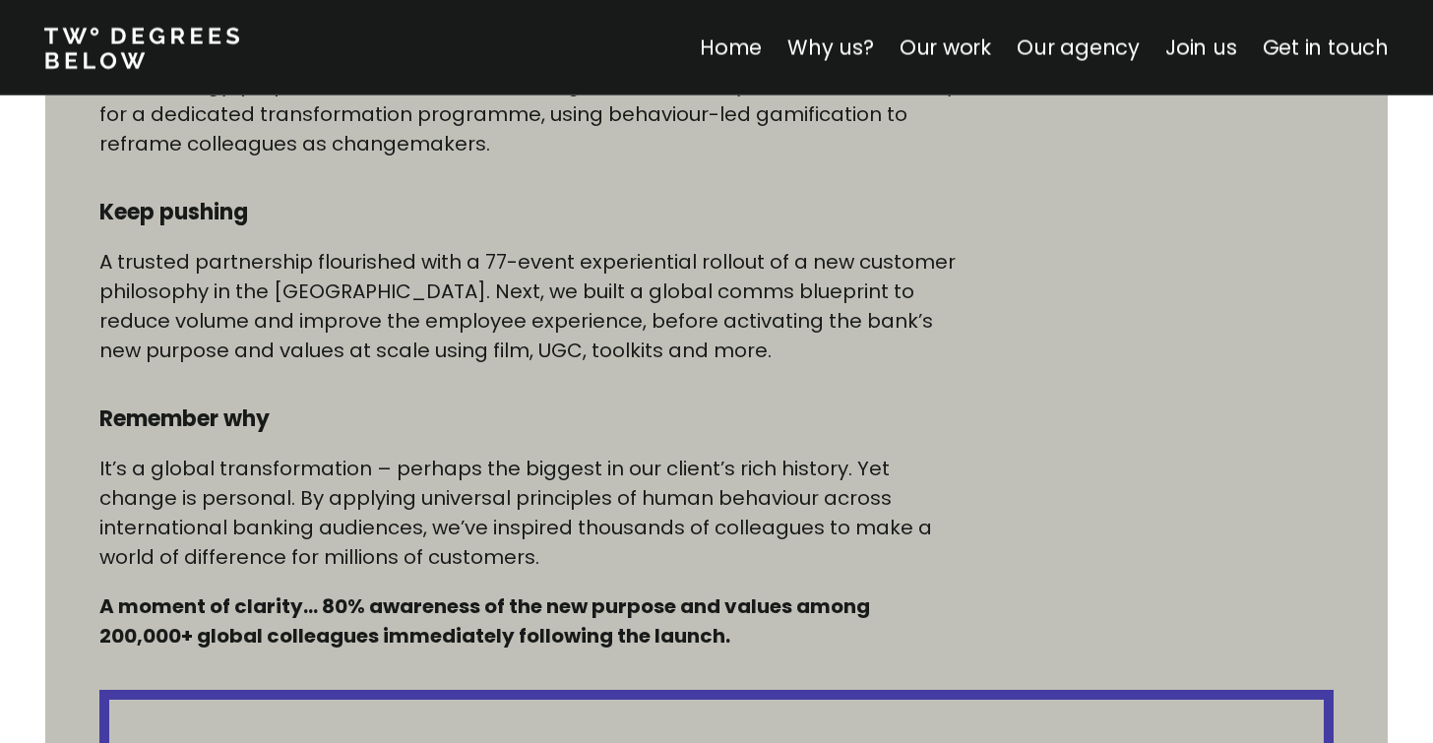
scroll to position [1209, 0]
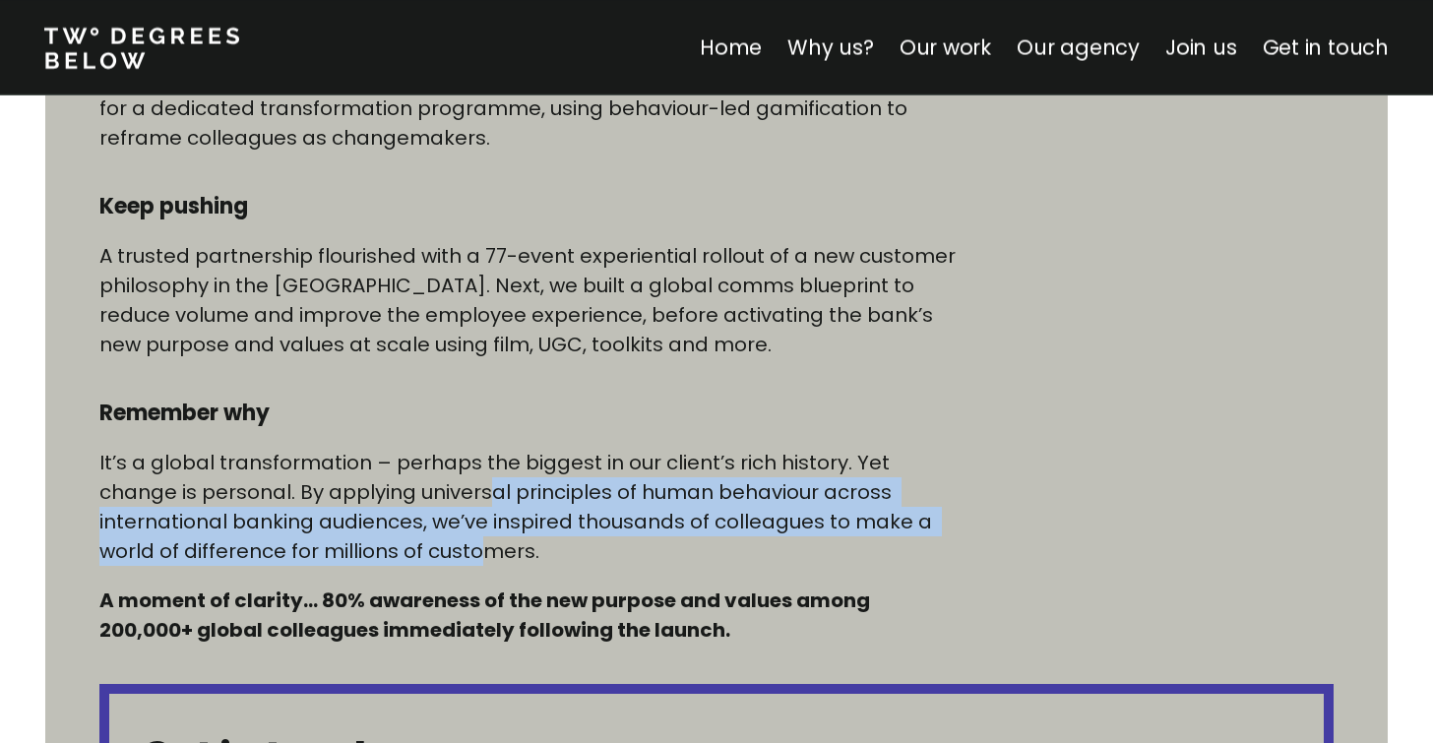
drag, startPoint x: 409, startPoint y: 481, endPoint x: 401, endPoint y: 551, distance: 70.3
click at [401, 551] on p "It’s a global transformation – perhaps the biggest in our client’s rich history…" at bounding box center [531, 507] width 865 height 118
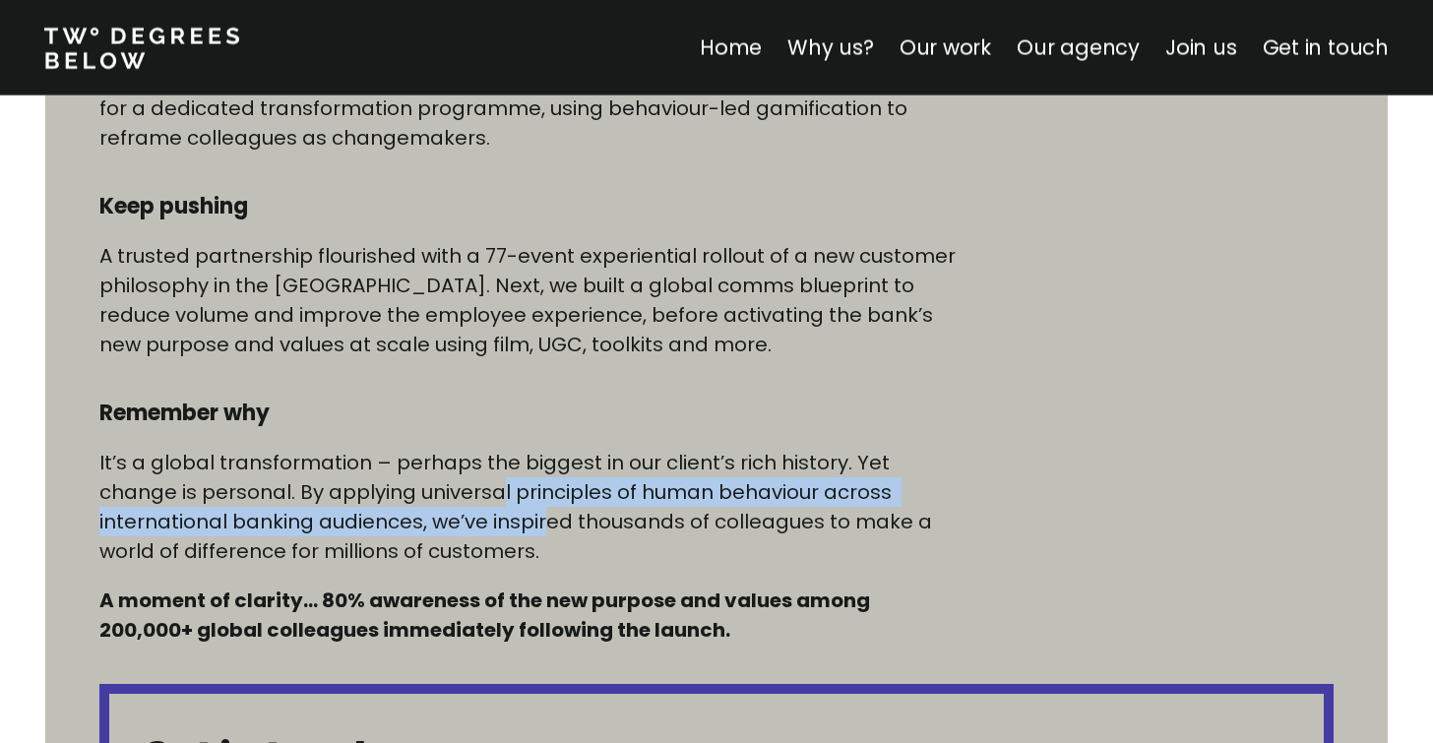
drag, startPoint x: 416, startPoint y: 484, endPoint x: 408, endPoint y: 527, distance: 44.0
click at [408, 527] on p "It’s a global transformation – perhaps the biggest in our client’s rich history…" at bounding box center [531, 507] width 865 height 118
click at [407, 528] on p "It’s a global transformation – perhaps the biggest in our client’s rich history…" at bounding box center [531, 507] width 865 height 118
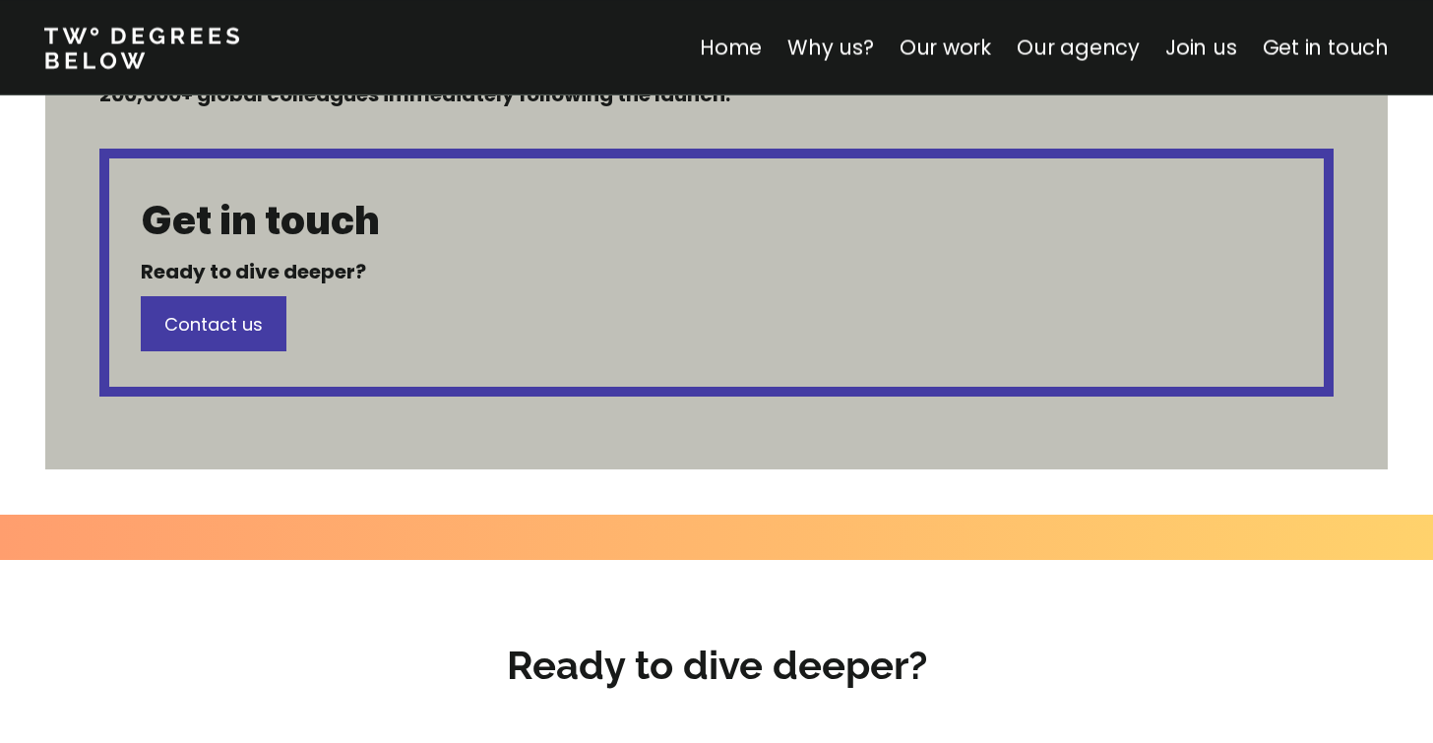
scroll to position [1809, 0]
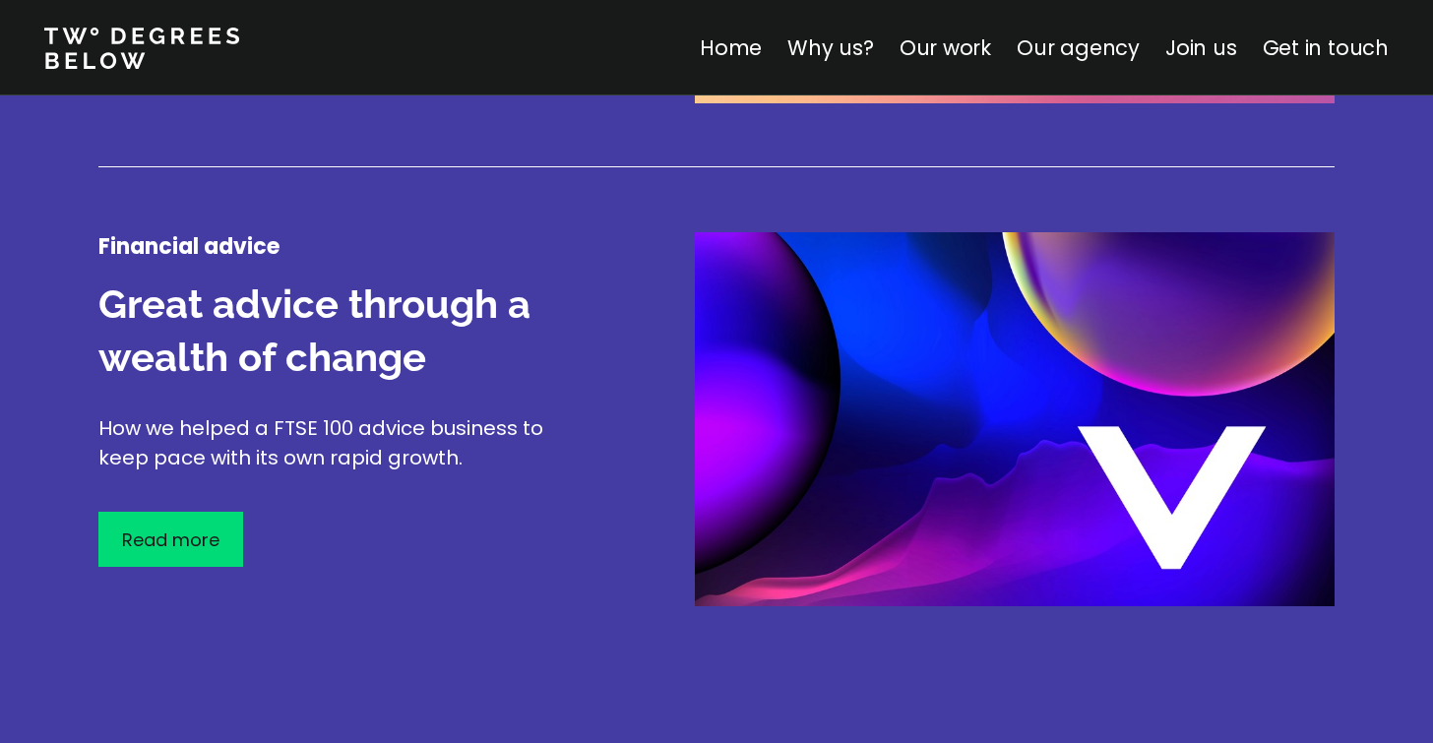
scroll to position [3406, 0]
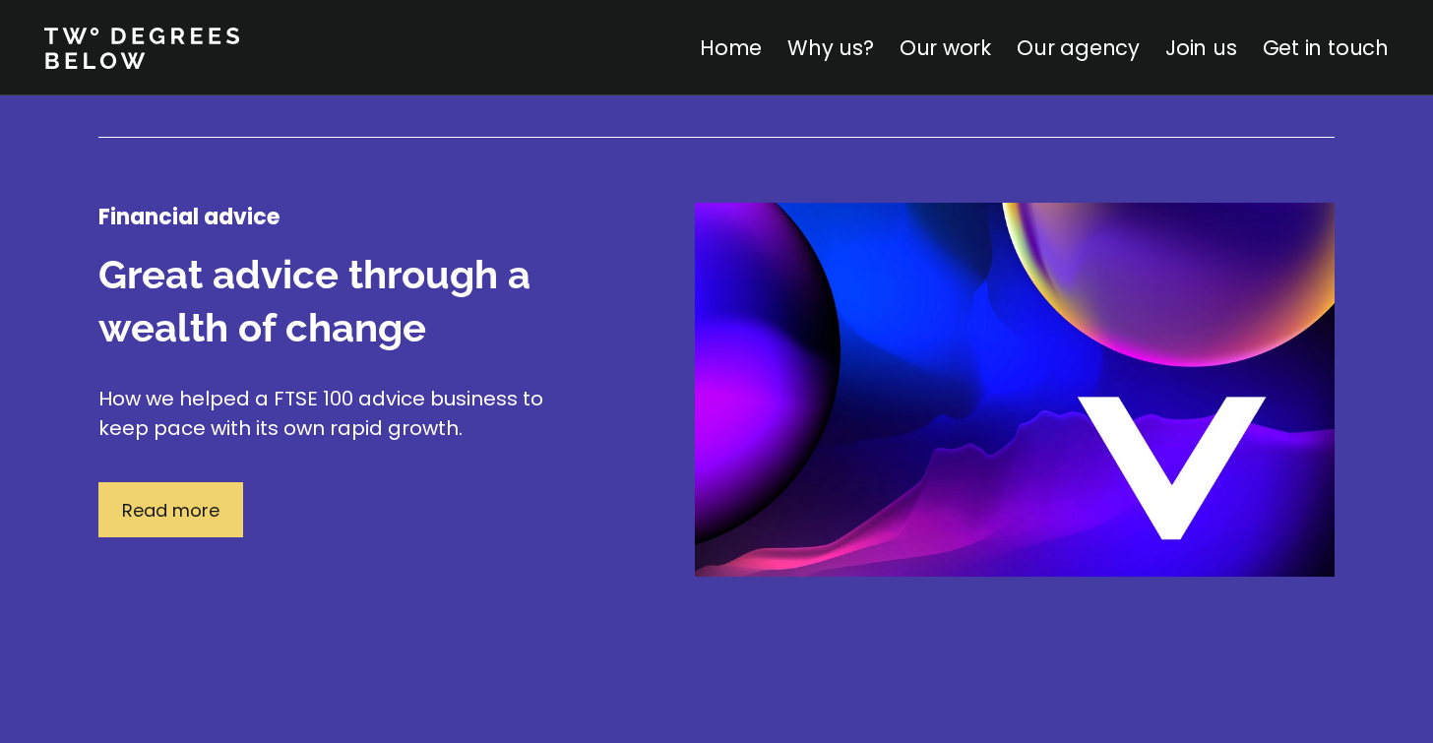
click at [189, 484] on div "Read more" at bounding box center [170, 509] width 145 height 55
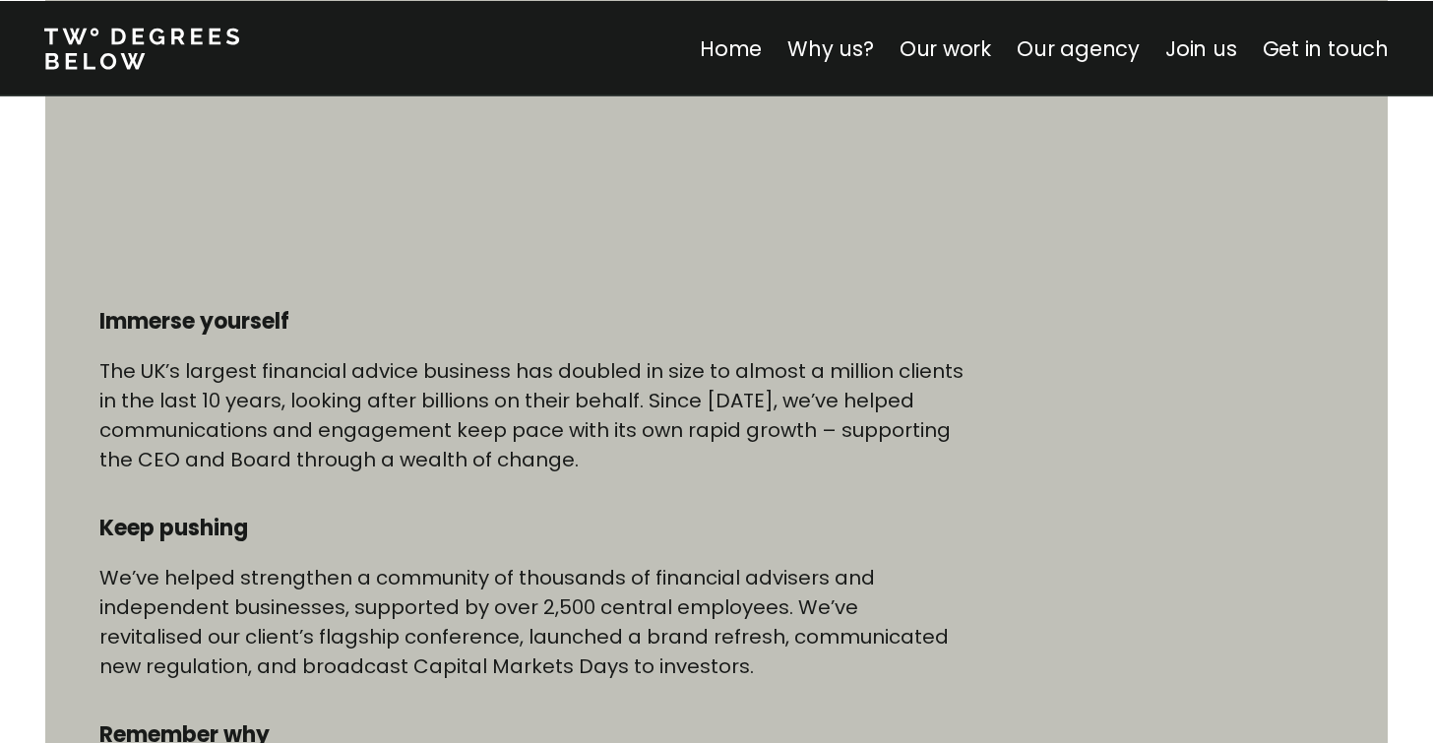
scroll to position [890, 0]
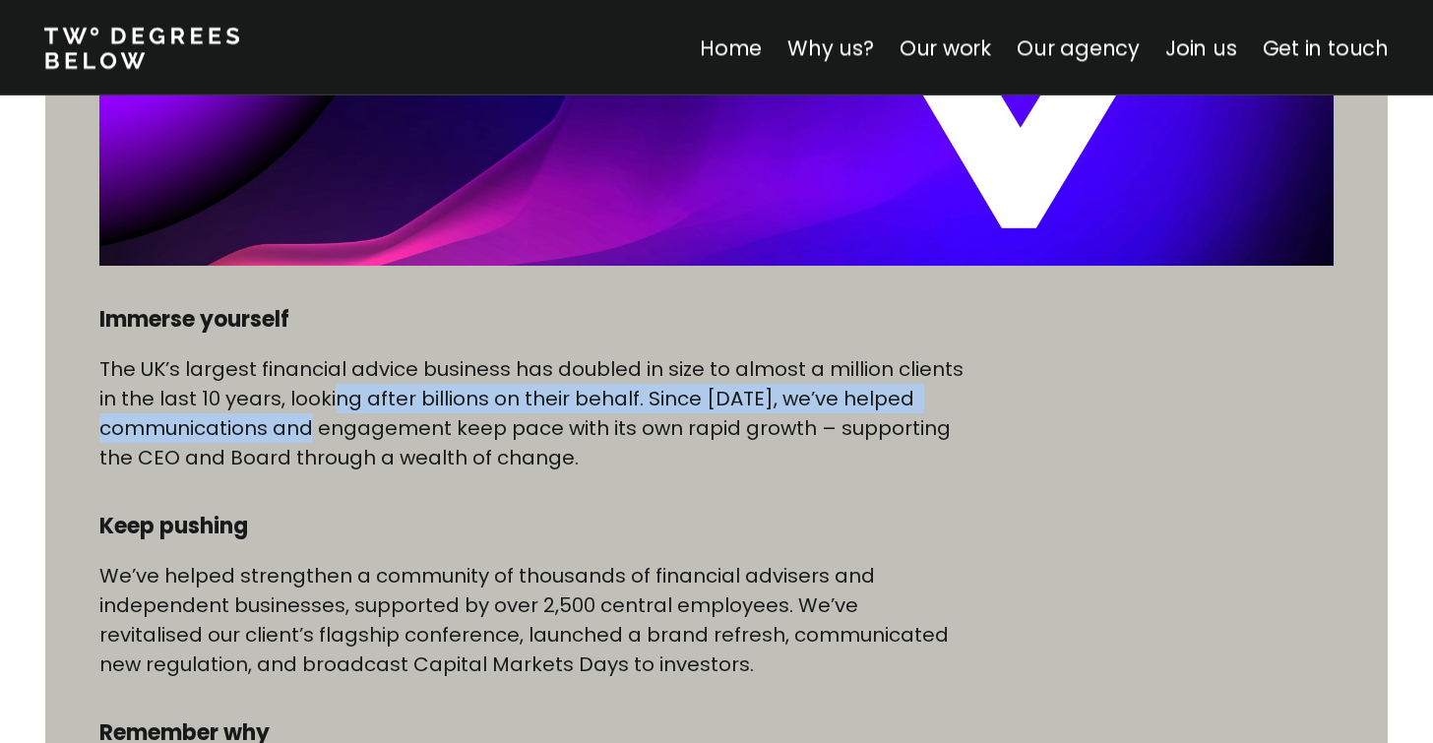
drag, startPoint x: 332, startPoint y: 391, endPoint x: 326, endPoint y: 438, distance: 47.6
click at [326, 438] on p "The UK’s largest financial advice business has doubled in size to almost a mill…" at bounding box center [531, 413] width 865 height 118
drag, startPoint x: 289, startPoint y: 395, endPoint x: 279, endPoint y: 439, distance: 45.4
click at [279, 438] on p "The UK’s largest financial advice business has doubled in size to almost a mill…" at bounding box center [531, 413] width 865 height 118
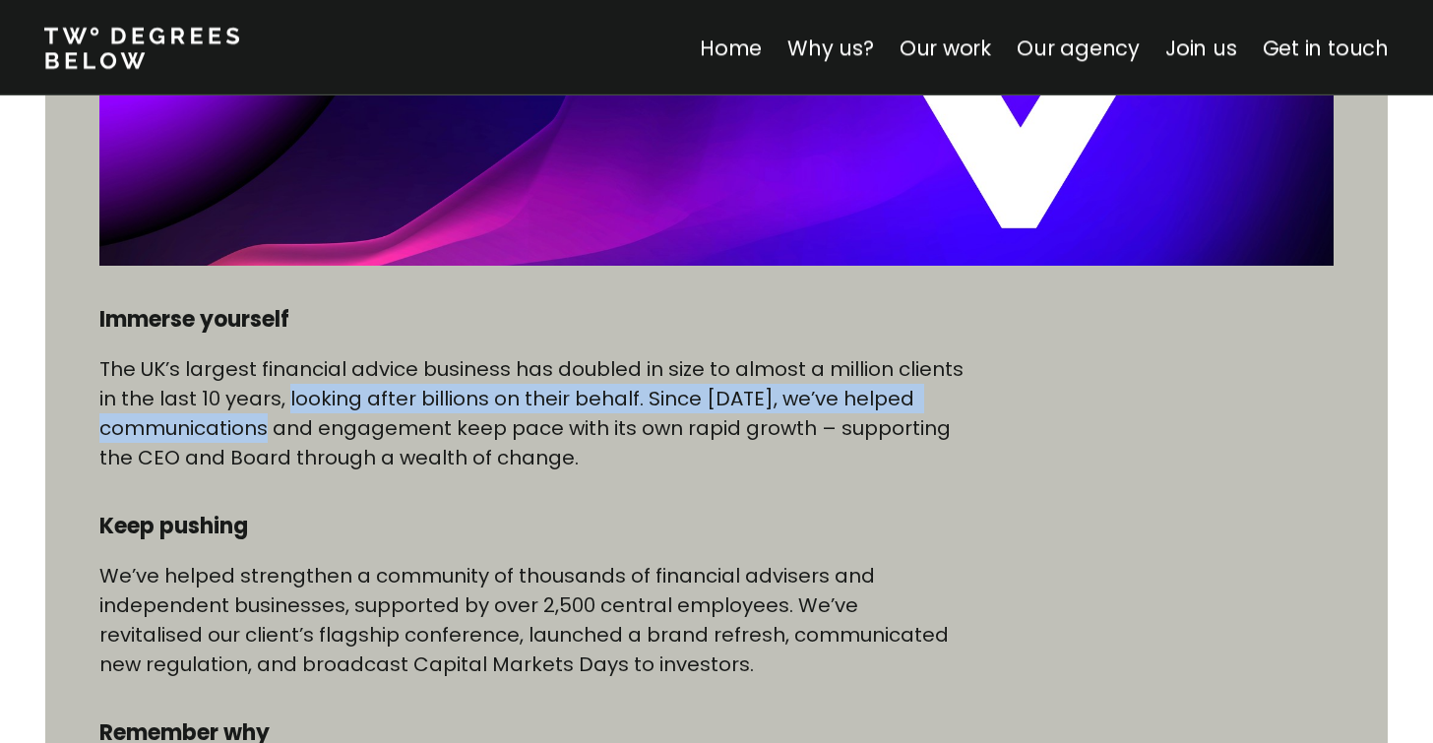
click at [279, 439] on p "The UK’s largest financial advice business has doubled in size to almost a mill…" at bounding box center [531, 413] width 865 height 118
drag, startPoint x: 373, startPoint y: 398, endPoint x: 359, endPoint y: 446, distance: 50.1
click at [359, 445] on p "The UK’s largest financial advice business has doubled in size to almost a mill…" at bounding box center [531, 413] width 865 height 118
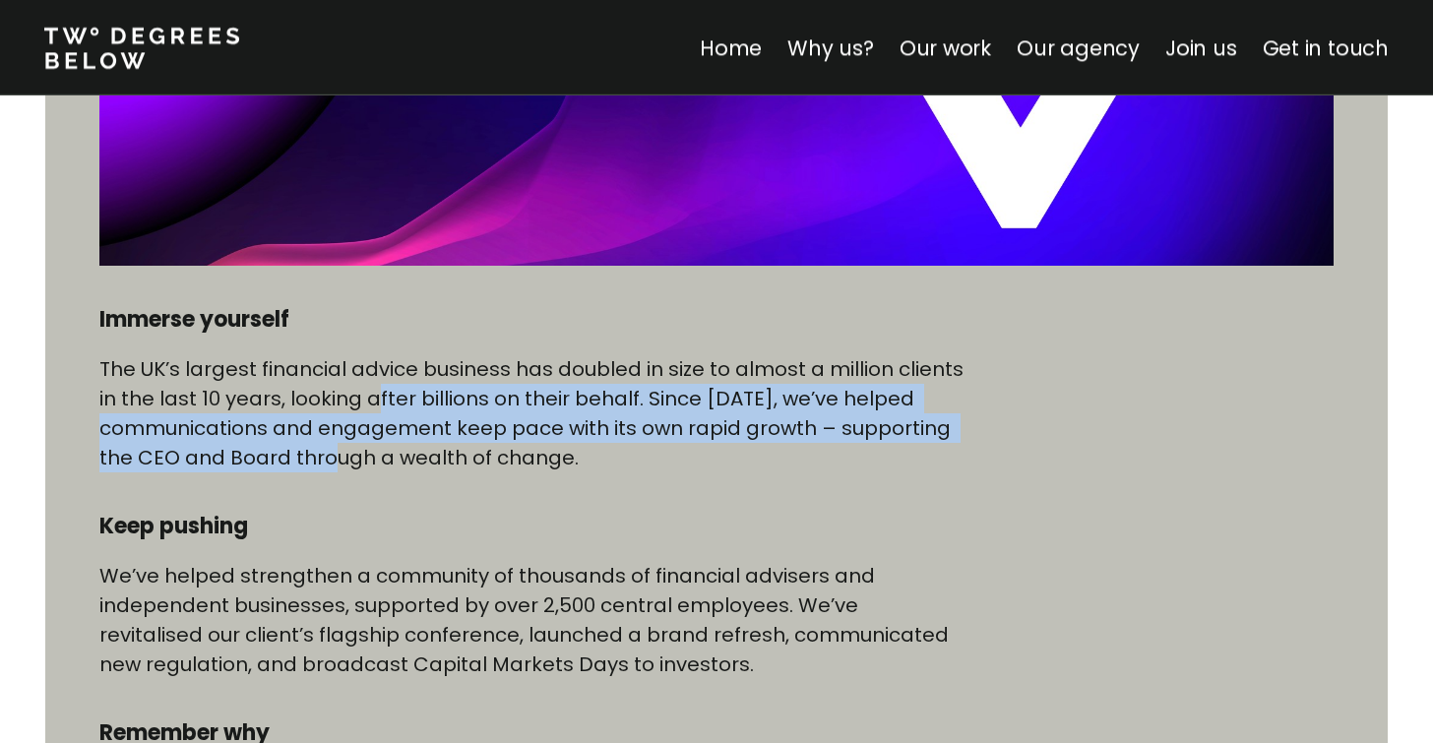
click at [359, 446] on p "The UK’s largest financial advice business has doubled in size to almost a mill…" at bounding box center [531, 413] width 865 height 118
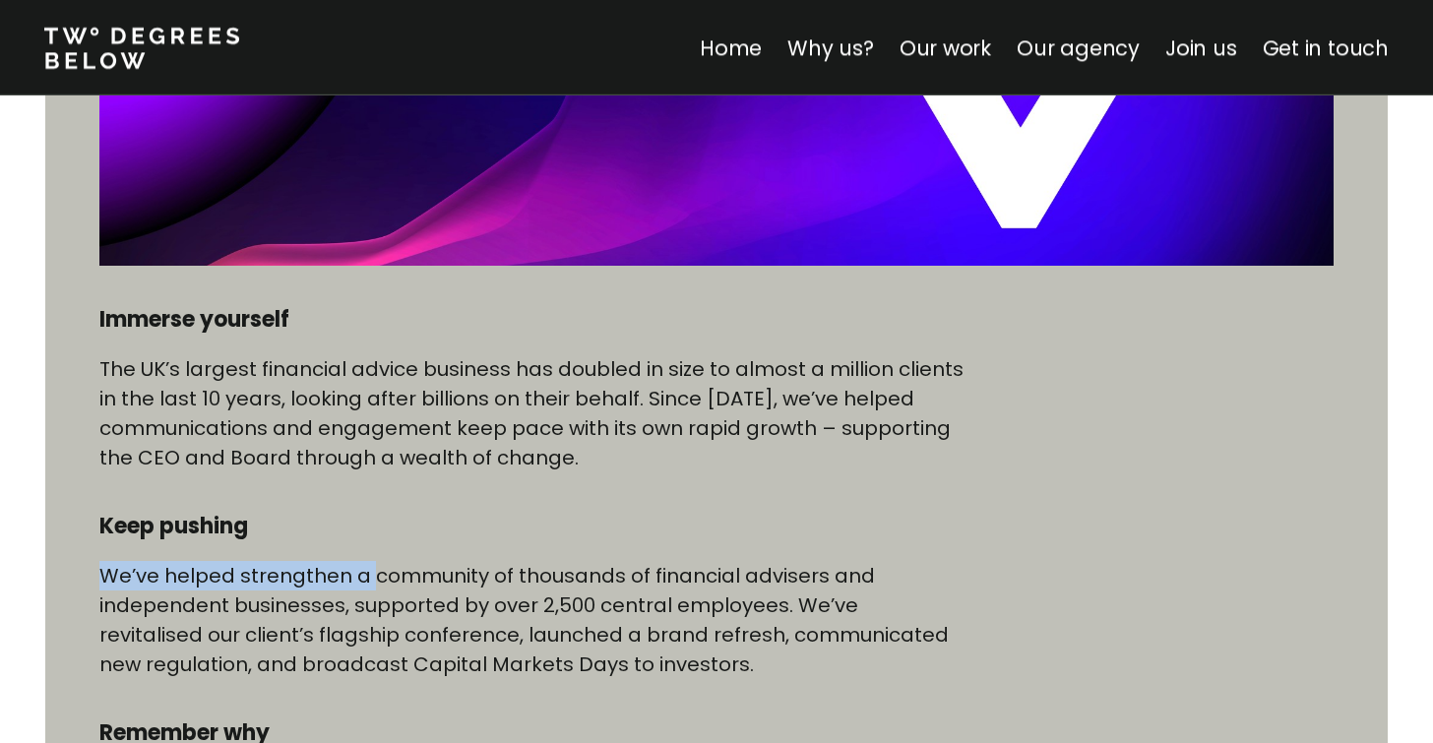
drag, startPoint x: 375, startPoint y: 556, endPoint x: 369, endPoint y: 605, distance: 49.6
click at [370, 604] on div "Immerse yourself The UK’s largest financial advice business has doubled in size…" at bounding box center [531, 634] width 865 height 659
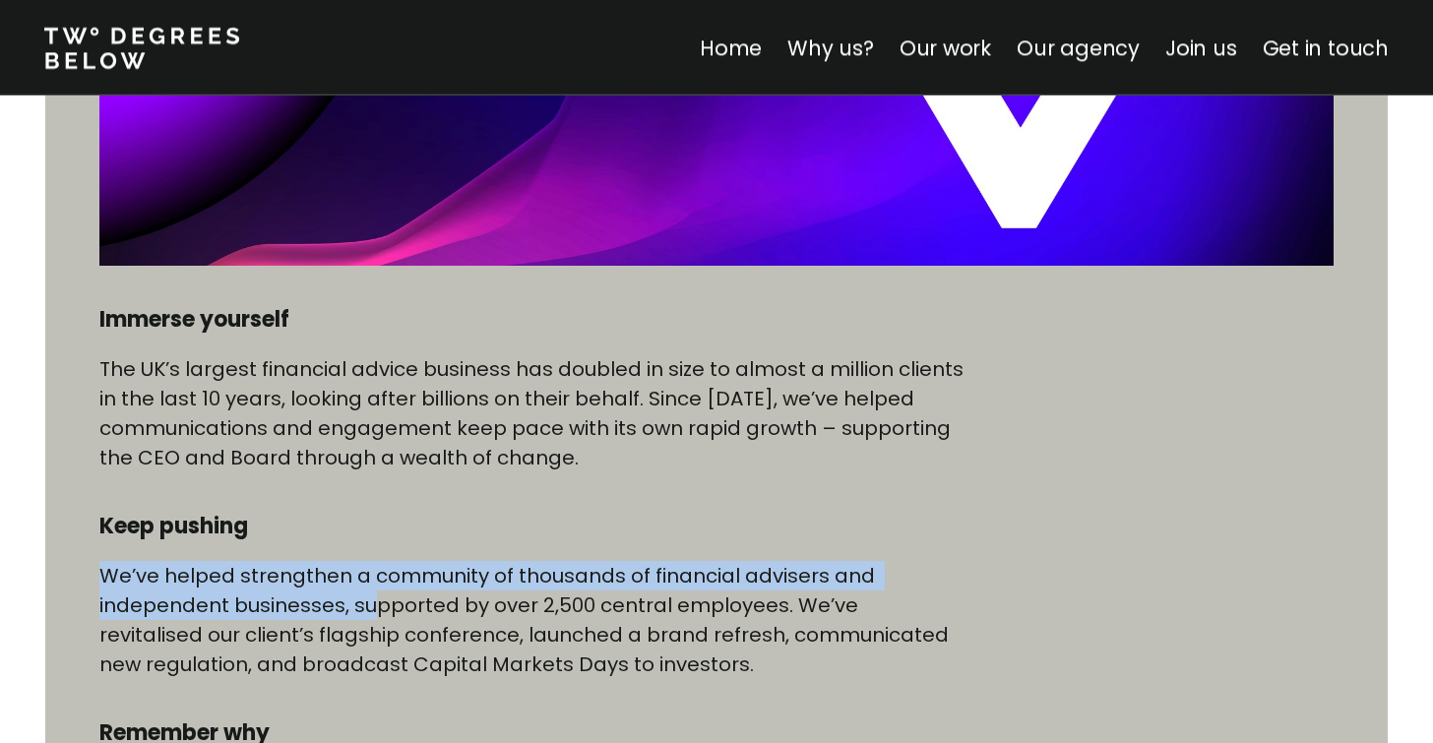
click at [369, 605] on p "We’ve helped strengthen a community of thousands of financial advisers and inde…" at bounding box center [531, 620] width 865 height 118
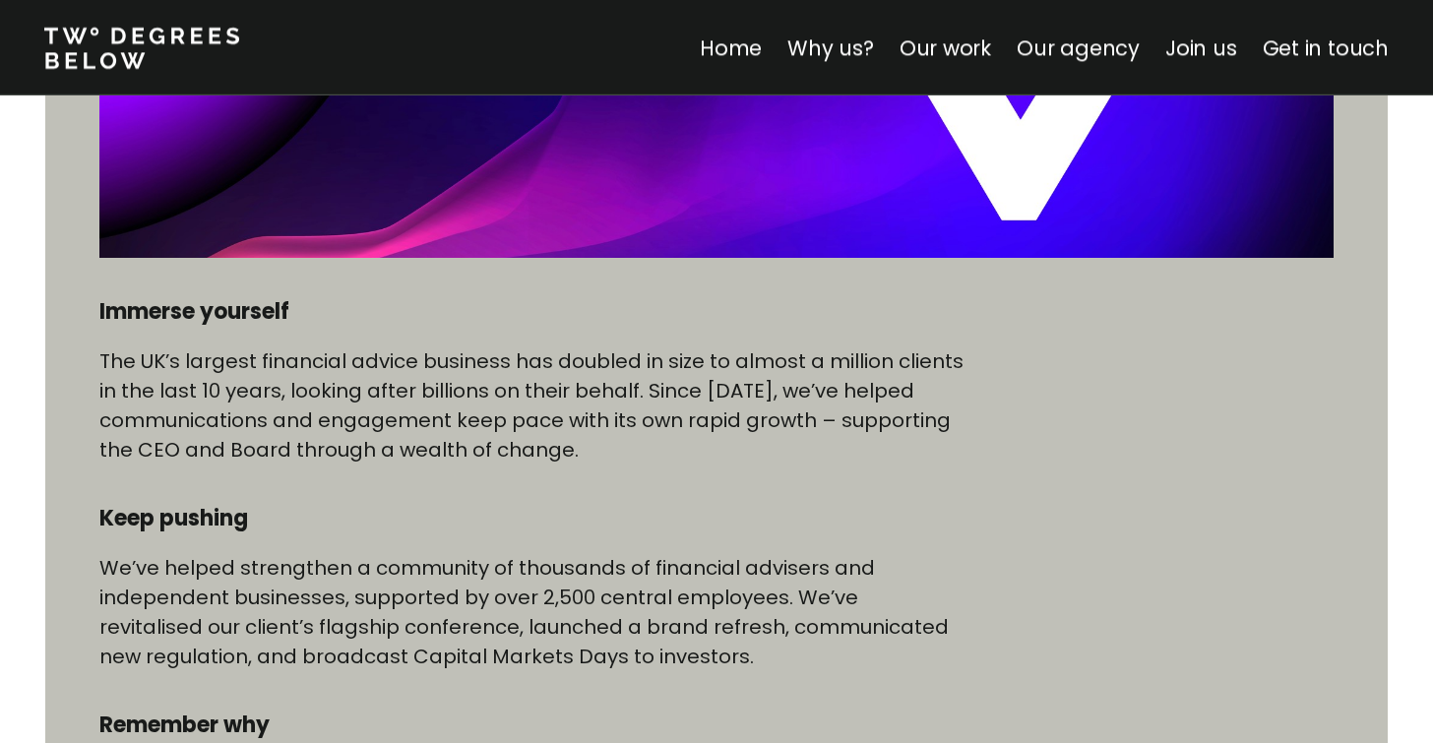
scroll to position [0, 0]
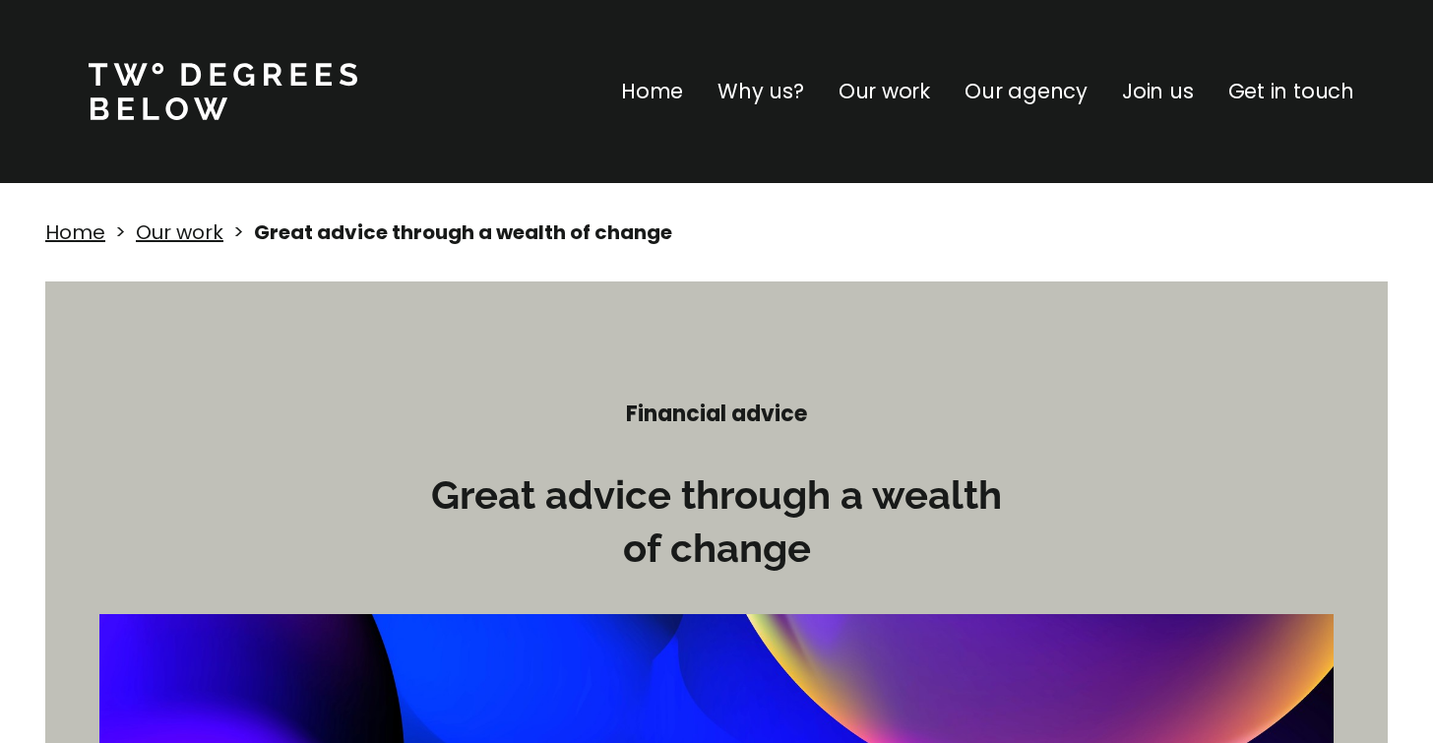
click at [663, 96] on p "Home" at bounding box center [652, 91] width 62 height 31
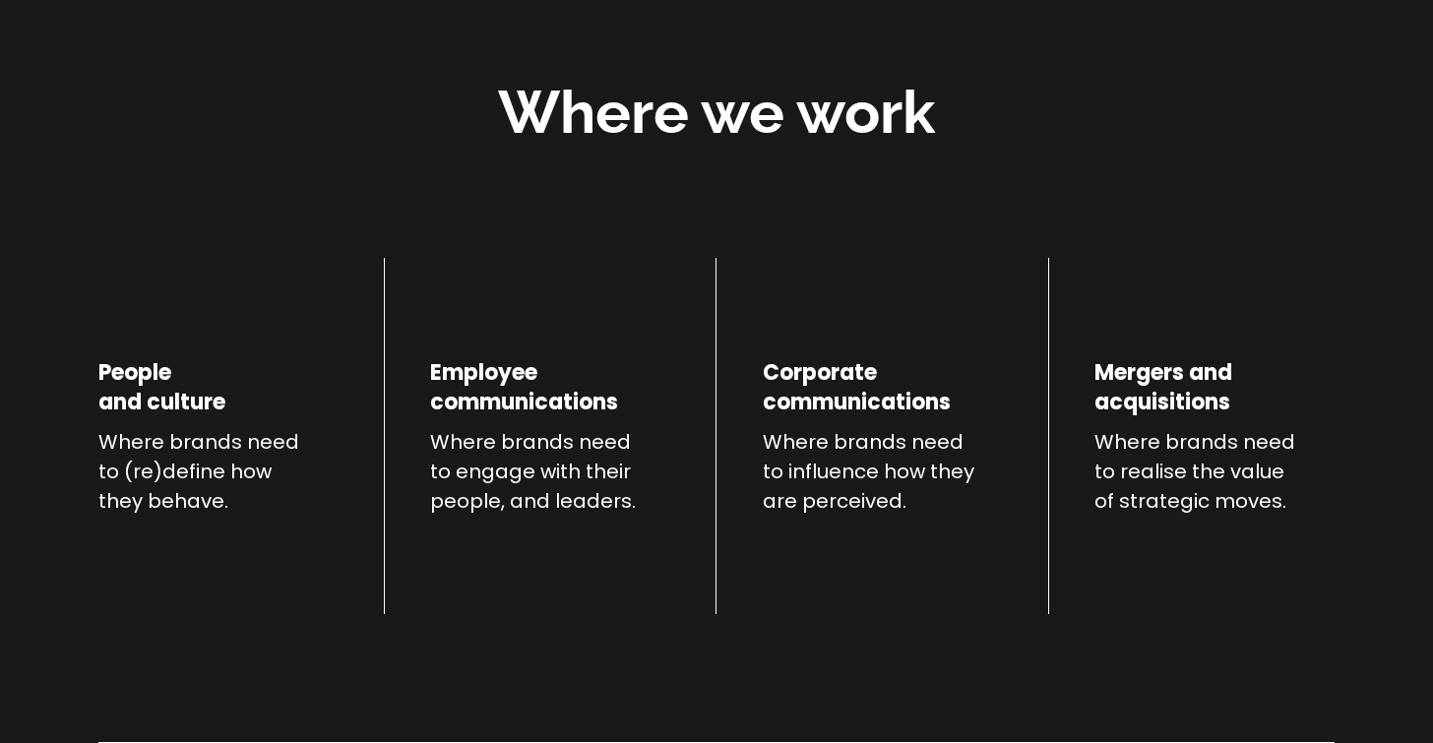
scroll to position [702, 0]
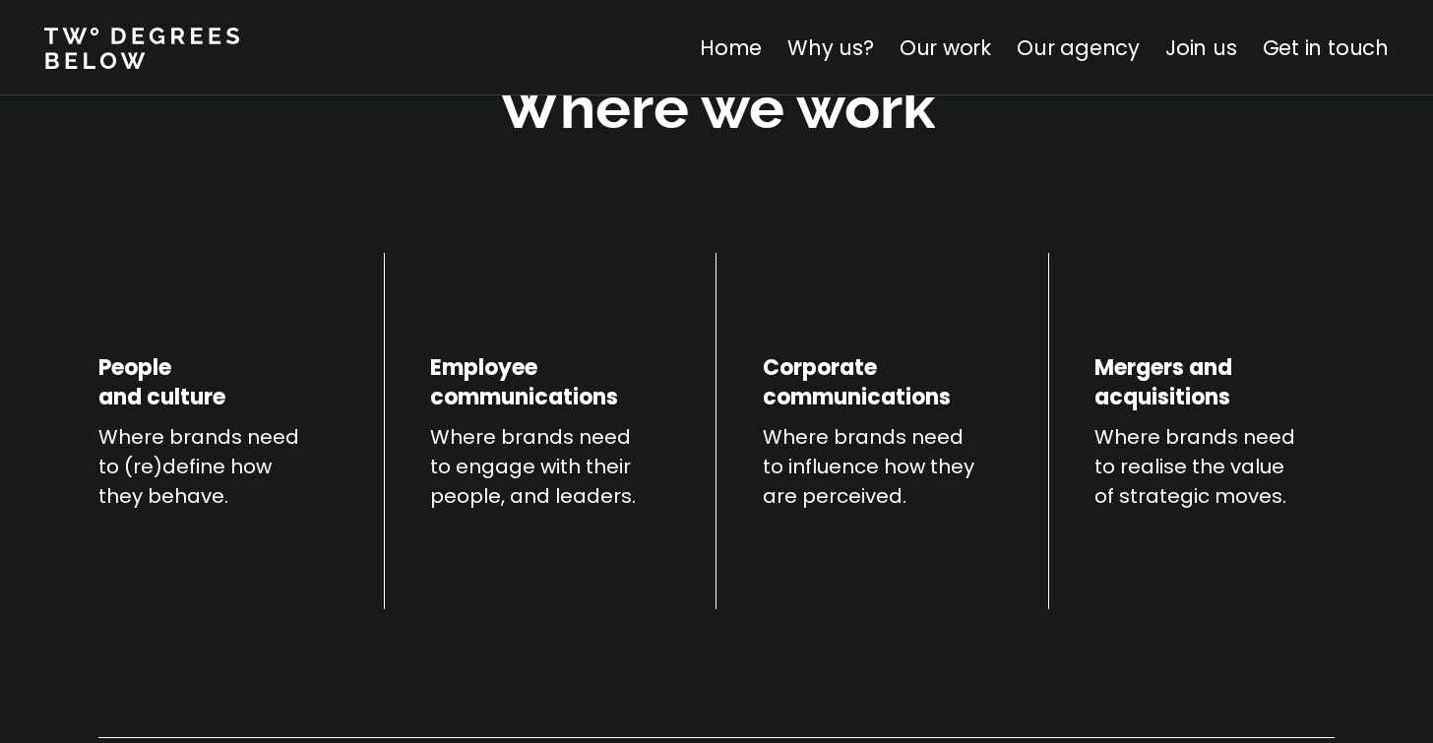
drag, startPoint x: 854, startPoint y: 459, endPoint x: 854, endPoint y: 485, distance: 26.6
click at [854, 477] on p "Where brands need to influence how they are perceived." at bounding box center [883, 466] width 240 height 89
drag, startPoint x: 854, startPoint y: 485, endPoint x: 869, endPoint y: 483, distance: 14.9
click at [855, 485] on p "Where brands need to influence how they are perceived." at bounding box center [883, 466] width 240 height 89
drag, startPoint x: 870, startPoint y: 479, endPoint x: 850, endPoint y: 479, distance: 19.7
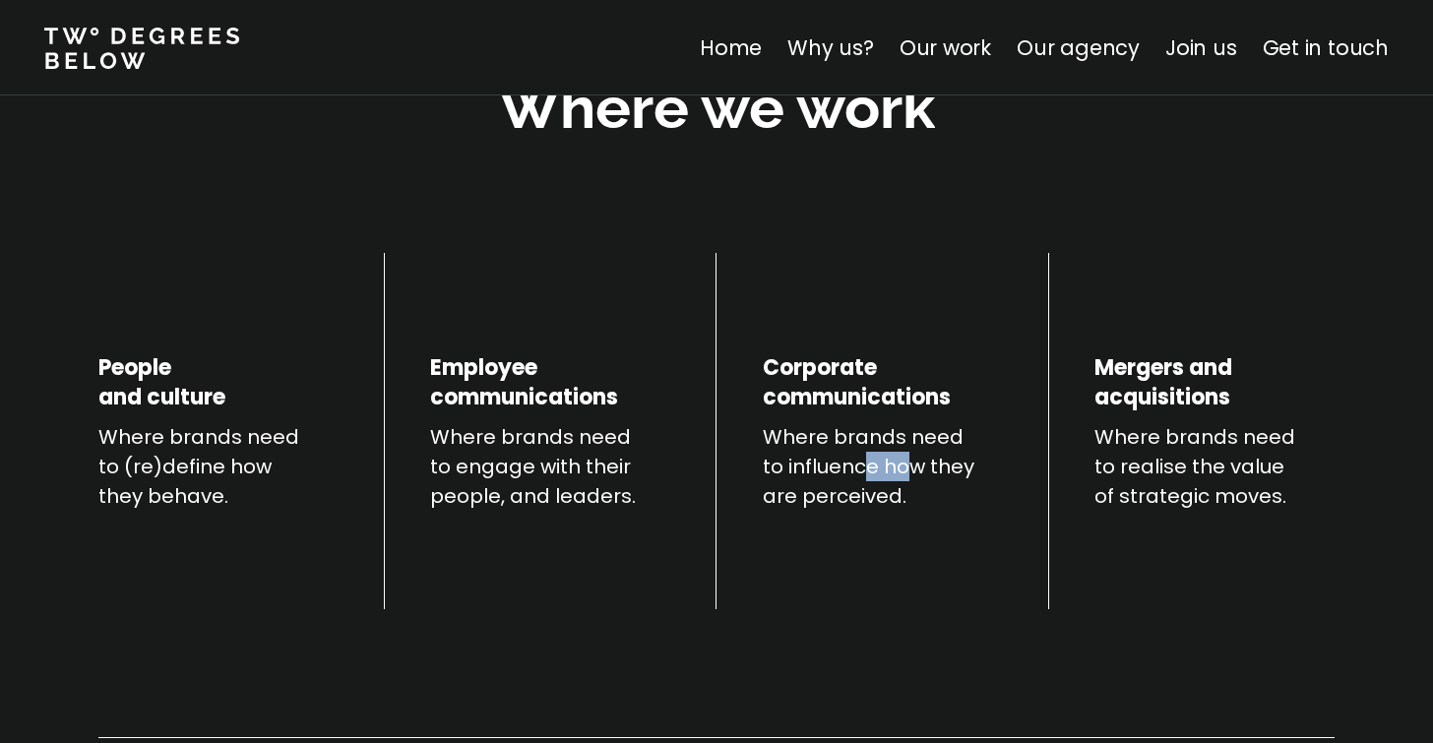
click at [857, 479] on p "Where brands need to influence how they are perceived." at bounding box center [883, 466] width 240 height 89
click at [850, 479] on p "Where brands need to influence how they are perceived." at bounding box center [883, 466] width 240 height 89
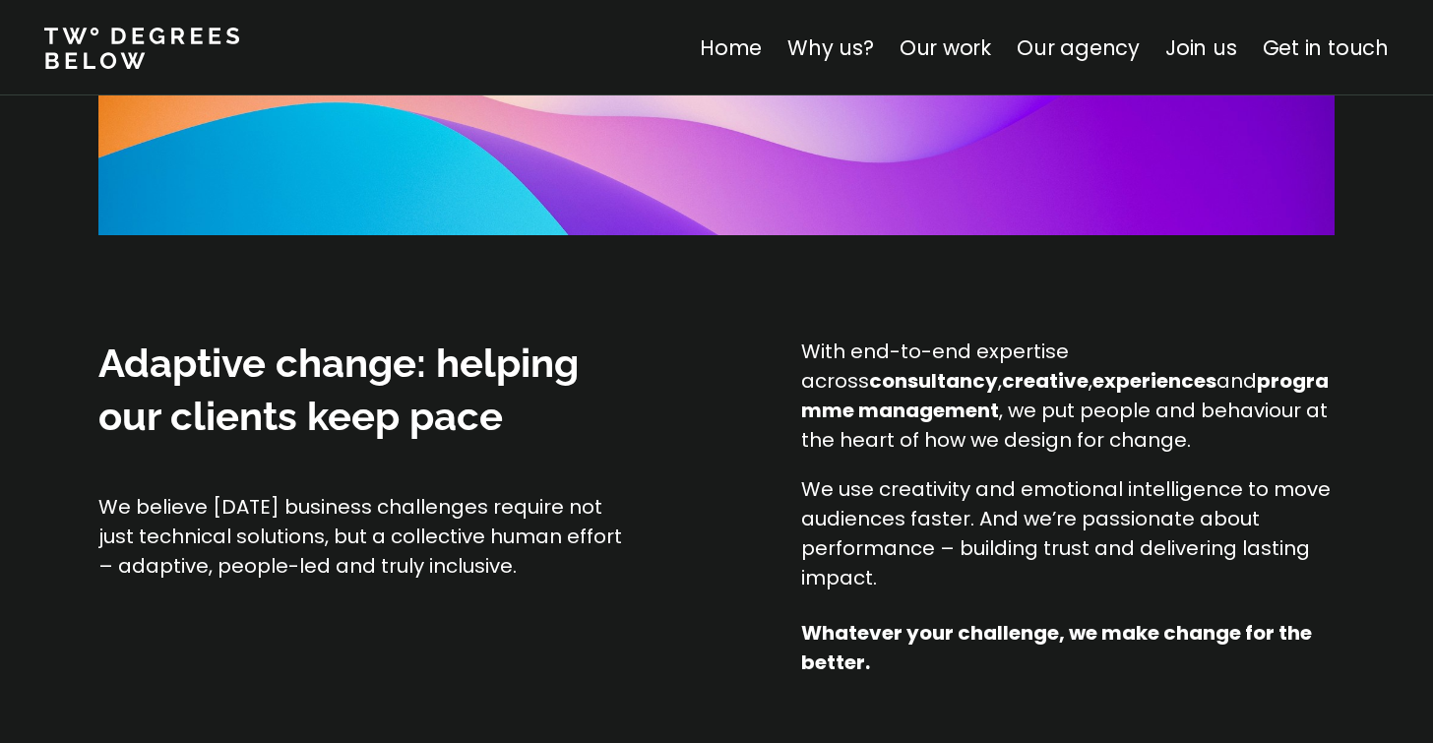
scroll to position [2057, 0]
